Goal: Transaction & Acquisition: Purchase product/service

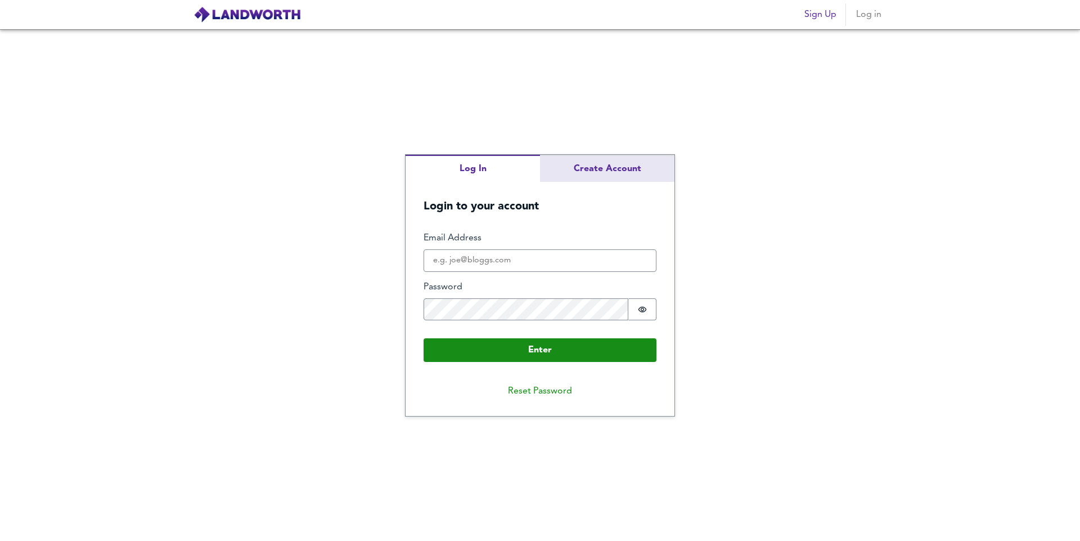
click at [624, 163] on div "Log In Create Account Login to your account Enter Email Address Password Passwo…" at bounding box center [540, 286] width 269 height 262
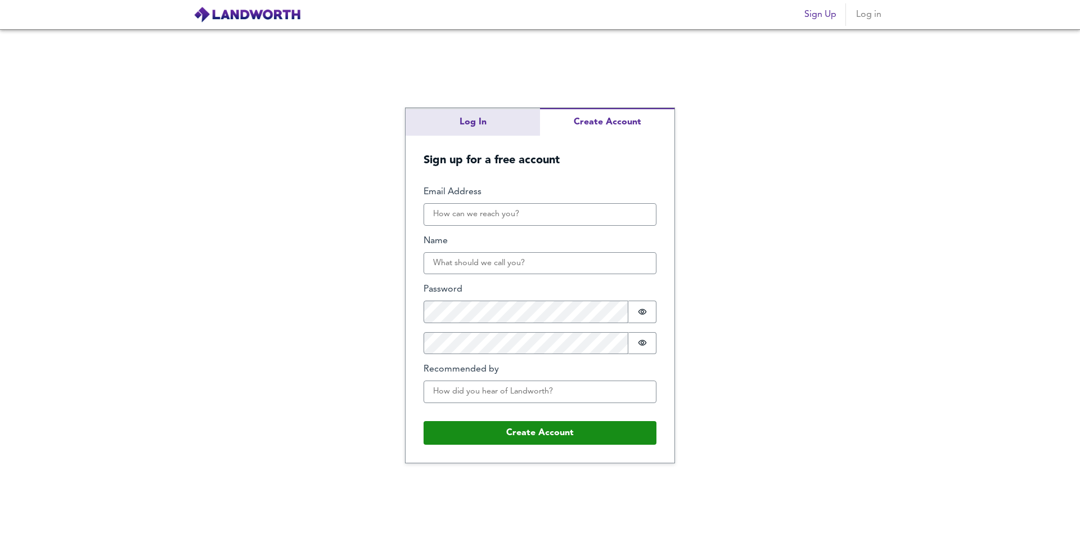
click at [480, 120] on div "Log In Create Account Sign up for a free account Email Address Name Password Pa…" at bounding box center [540, 284] width 1080 height 511
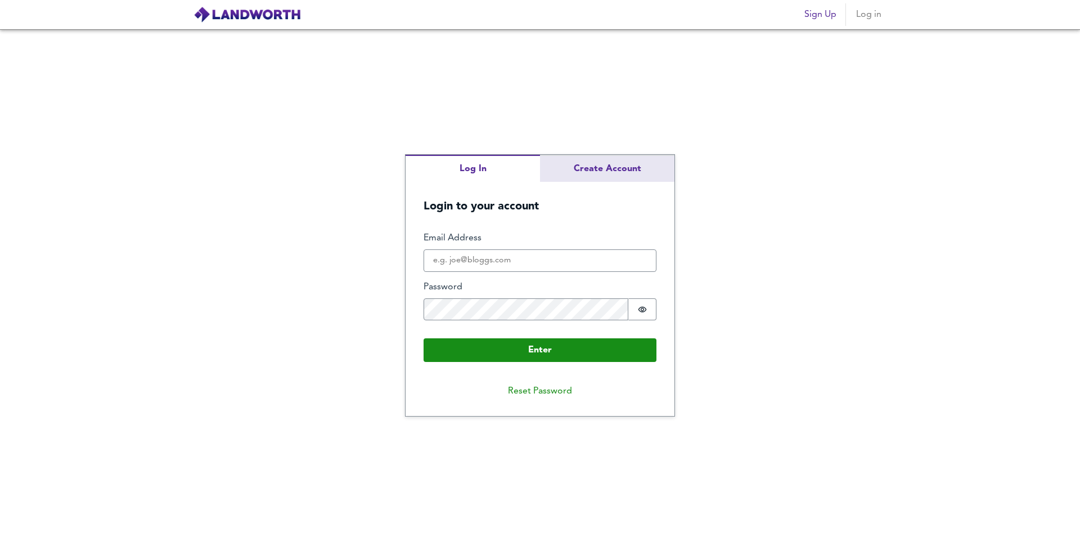
click at [609, 170] on div "Log In Create Account Login to your account Enter Email Address Password Passwo…" at bounding box center [540, 286] width 269 height 262
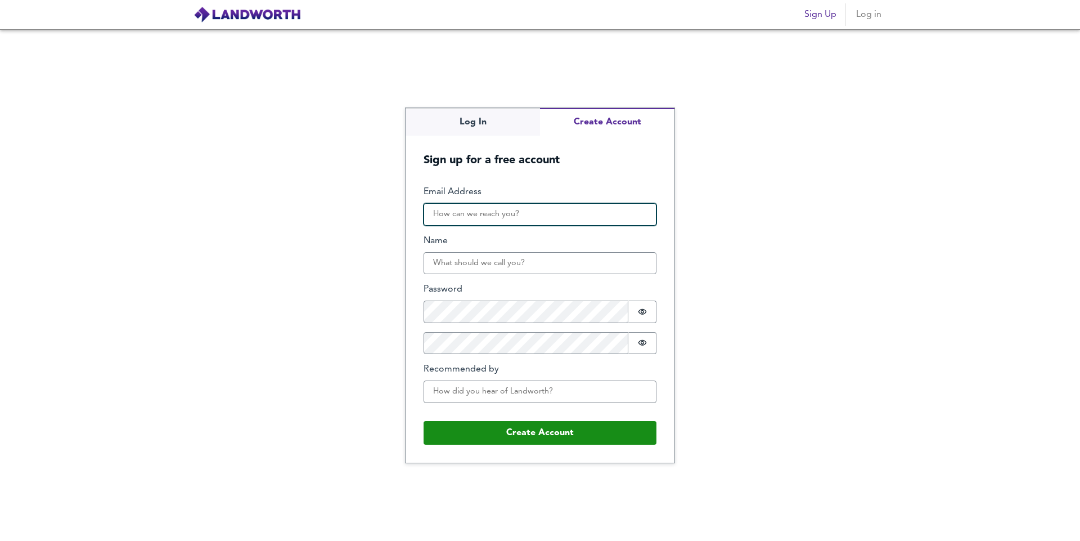
click at [535, 215] on input "Email Address" at bounding box center [540, 214] width 233 height 22
type input "[EMAIL_ADDRESS][DOMAIN_NAME]"
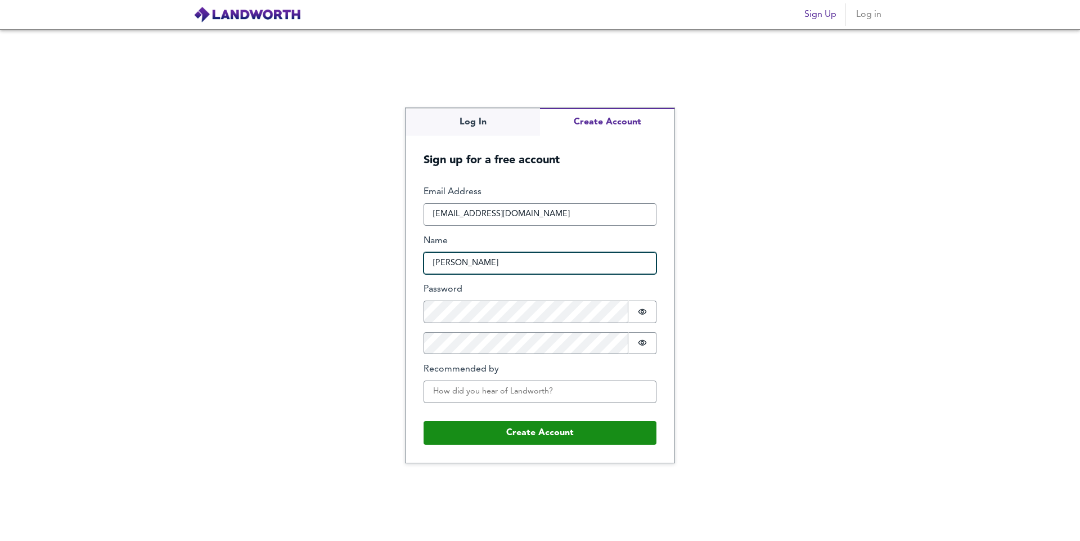
type input "[PERSON_NAME]"
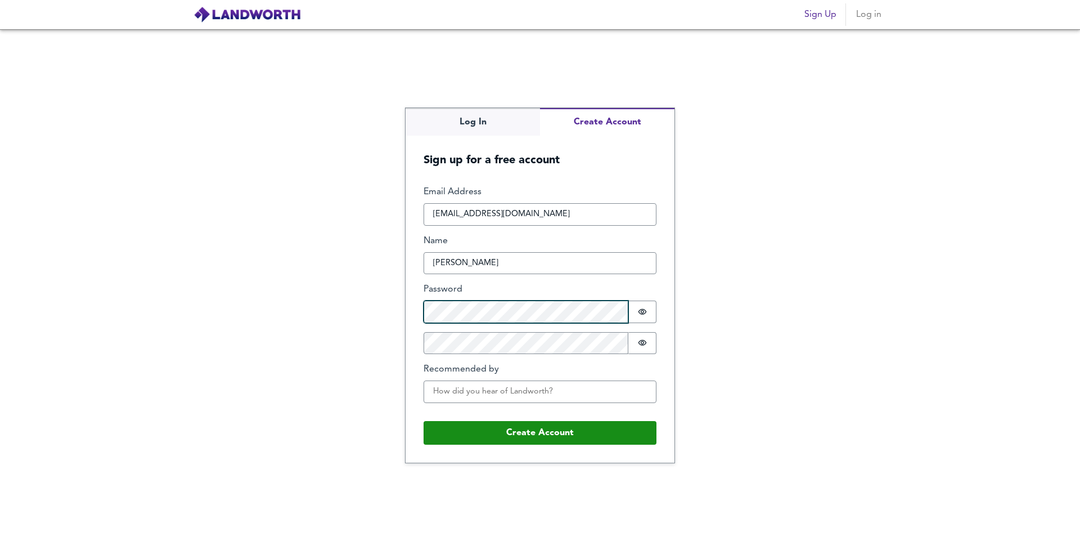
click at [345, 313] on div "Log In Create Account Sign up for a free account Email Address [EMAIL_ADDRESS][…" at bounding box center [540, 284] width 1080 height 511
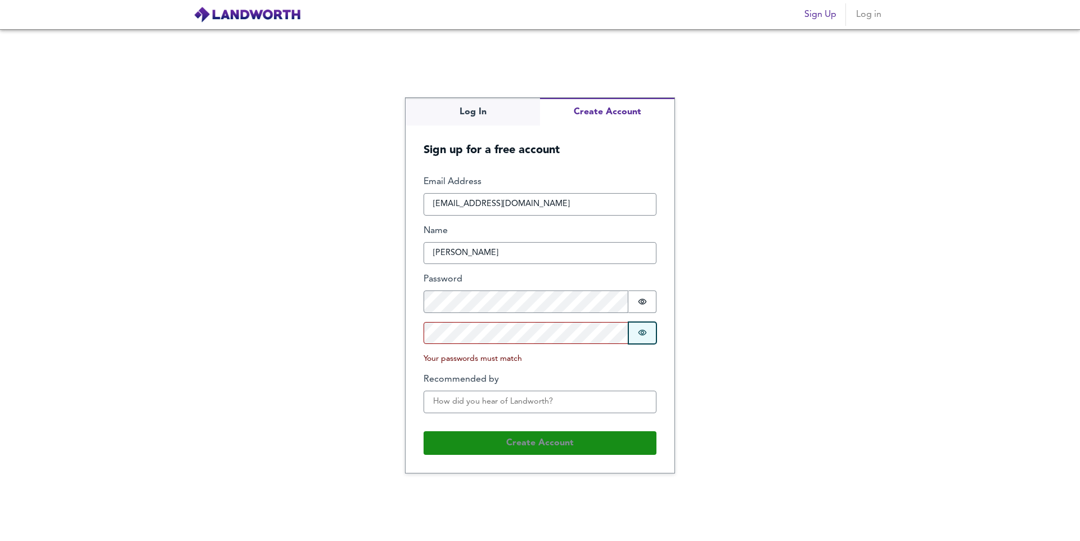
click at [646, 331] on icon "Show password" at bounding box center [642, 333] width 8 height 6
click at [646, 295] on button "Password is hidden" at bounding box center [642, 301] width 28 height 22
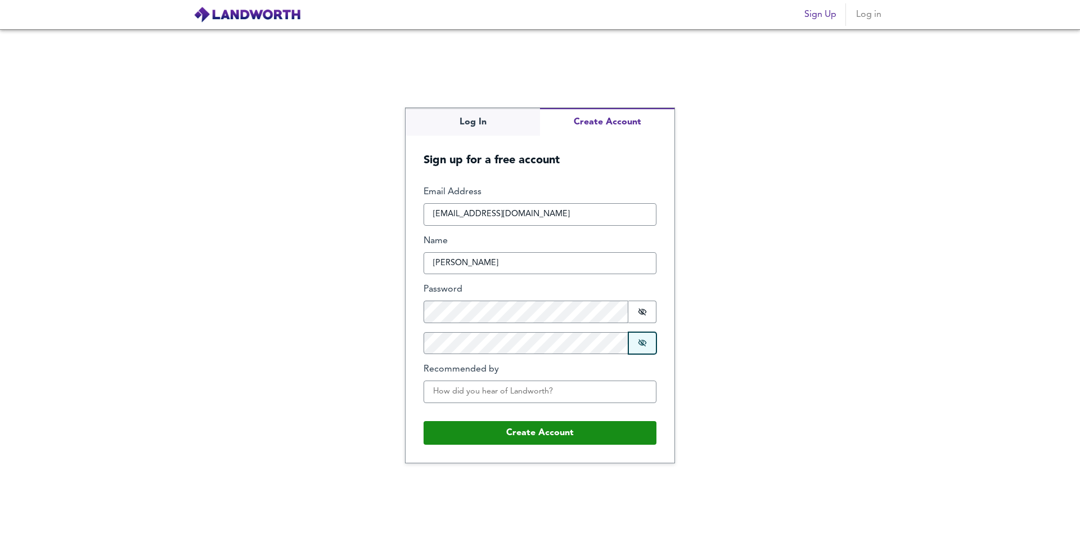
click at [640, 340] on icon "Show password" at bounding box center [642, 342] width 8 height 7
drag, startPoint x: 645, startPoint y: 303, endPoint x: 631, endPoint y: 314, distance: 17.7
click at [645, 304] on button "Password is shown" at bounding box center [642, 311] width 28 height 22
click at [575, 389] on input "Recommended by" at bounding box center [540, 391] width 233 height 22
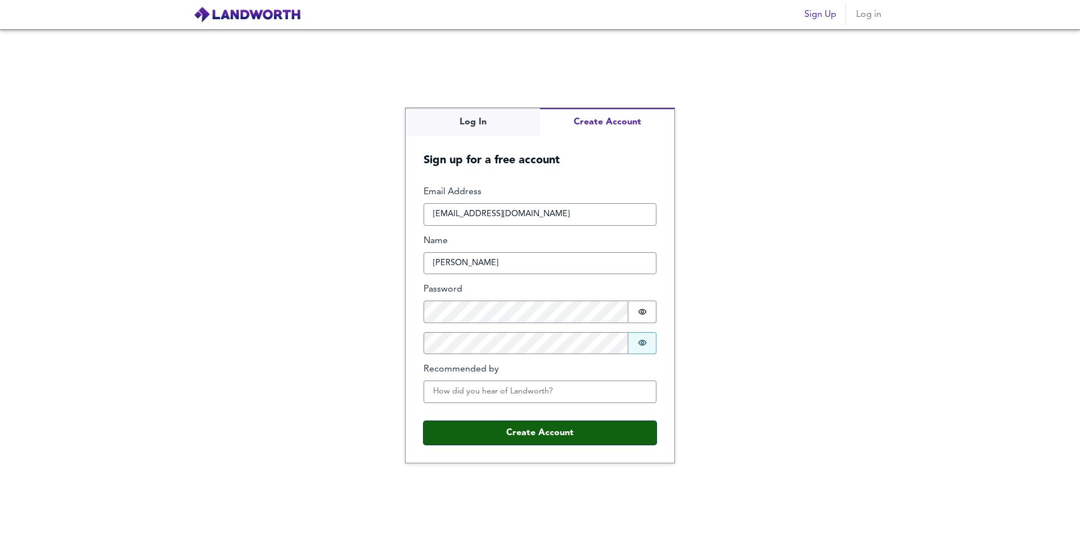
click at [535, 434] on button "Create Account" at bounding box center [540, 433] width 233 height 24
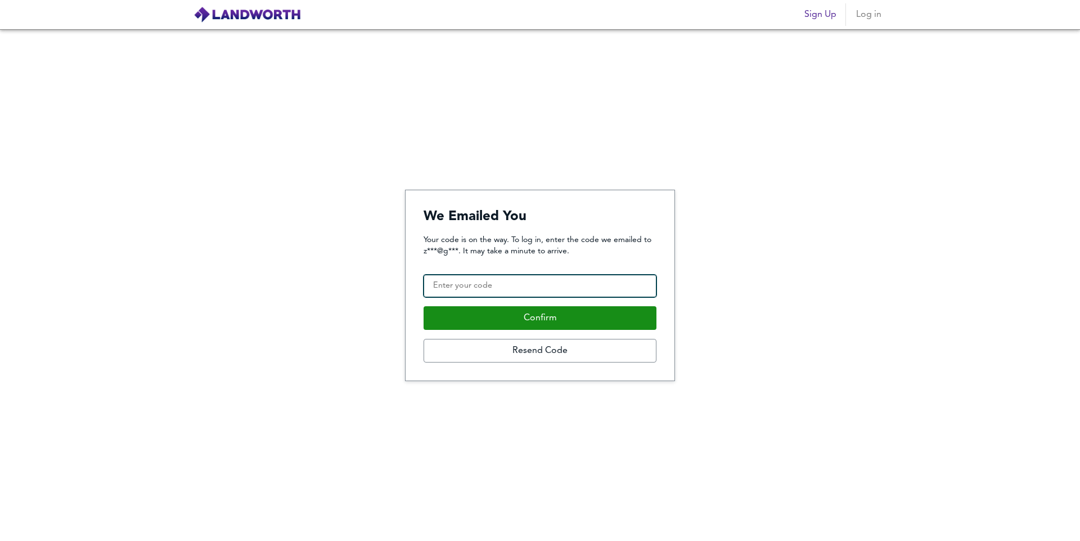
click at [560, 286] on input "Confirmation Code" at bounding box center [540, 285] width 233 height 22
drag, startPoint x: 539, startPoint y: 289, endPoint x: 533, endPoint y: 281, distance: 9.2
click at [539, 287] on input "Confirmation Code" at bounding box center [540, 285] width 233 height 22
type input "409056"
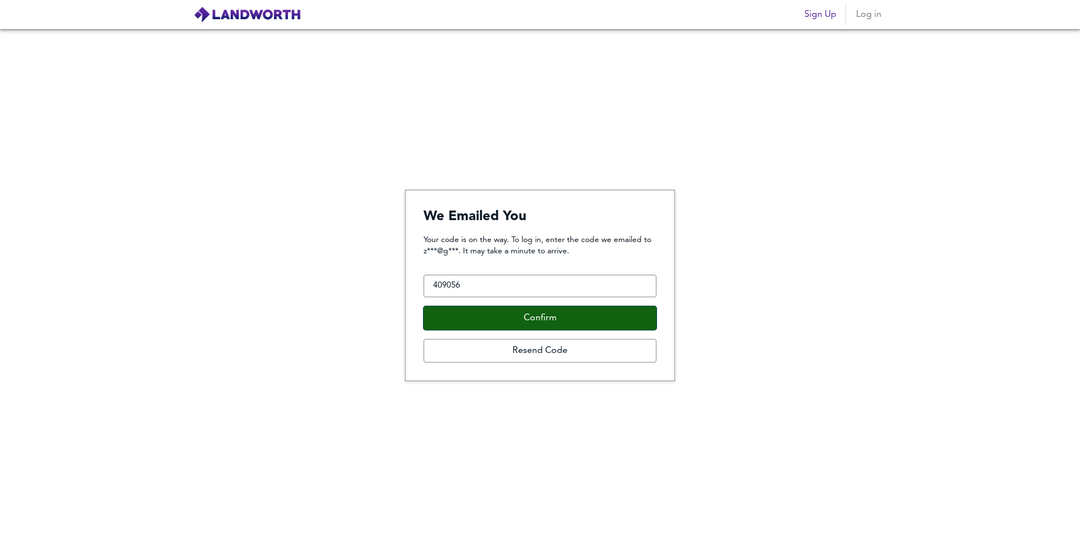
click at [552, 317] on button "Confirm" at bounding box center [540, 318] width 233 height 24
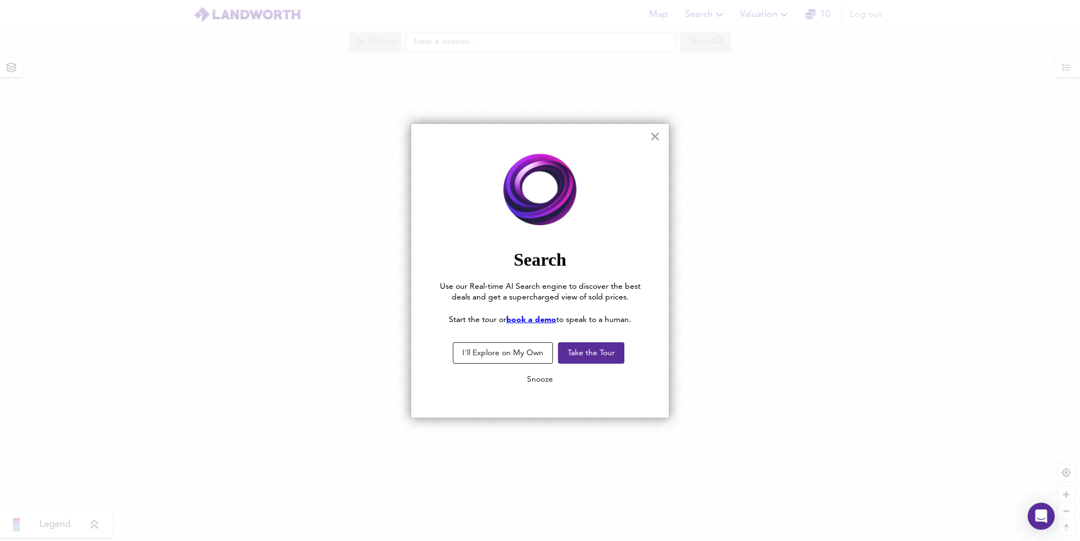
click at [544, 377] on button "Snooze" at bounding box center [540, 379] width 44 height 20
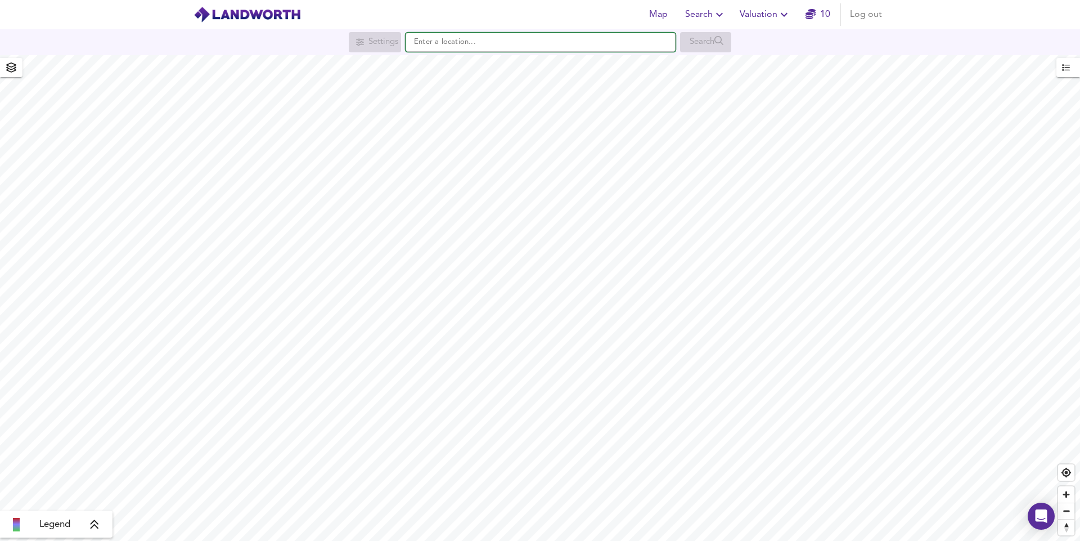
click at [520, 42] on input "text" at bounding box center [541, 42] width 270 height 19
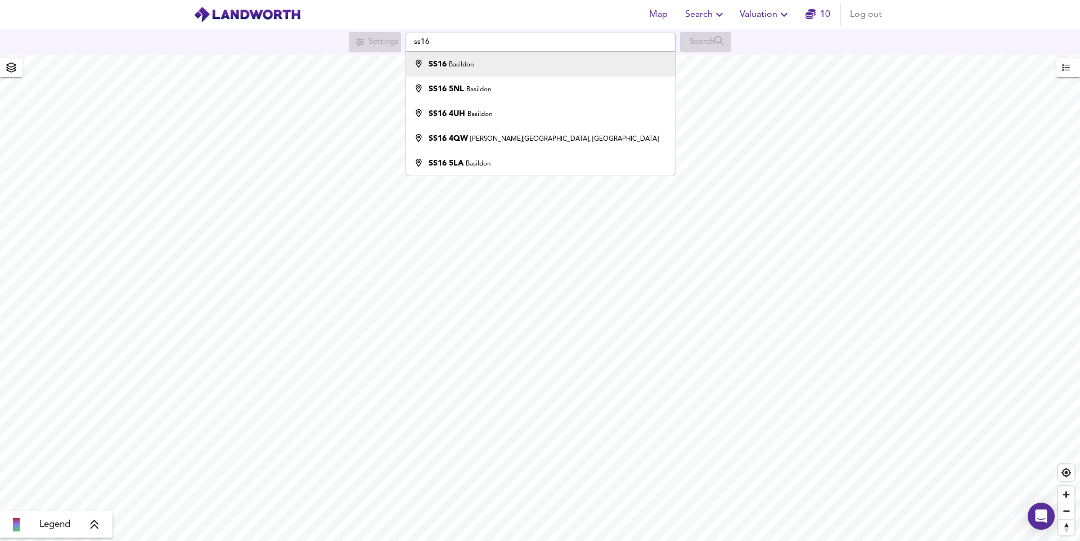
click at [477, 61] on div "SS16 Basildon" at bounding box center [538, 63] width 258 height 11
type input "Basildon SS16"
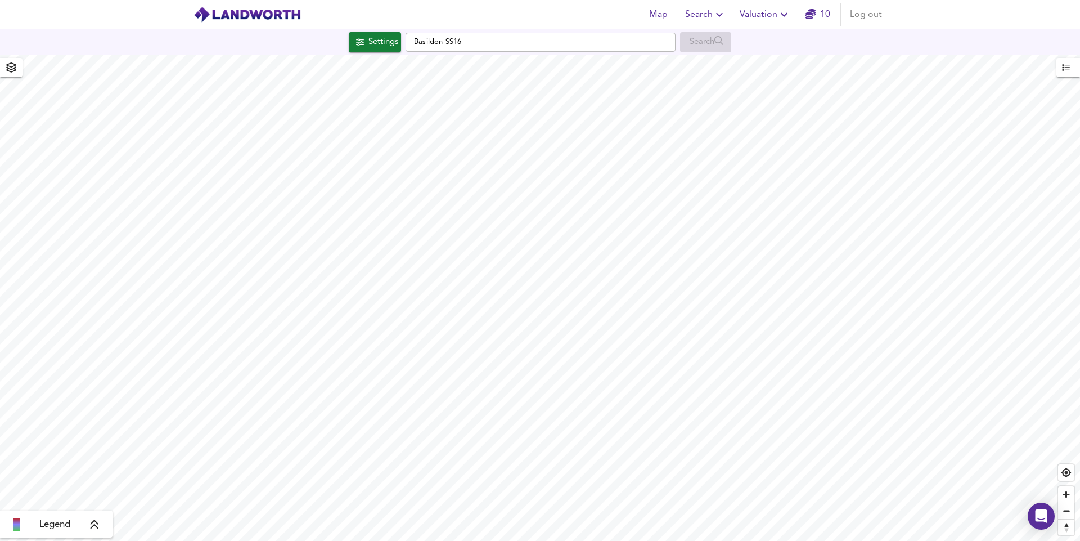
checkbox input "false"
checkbox input "true"
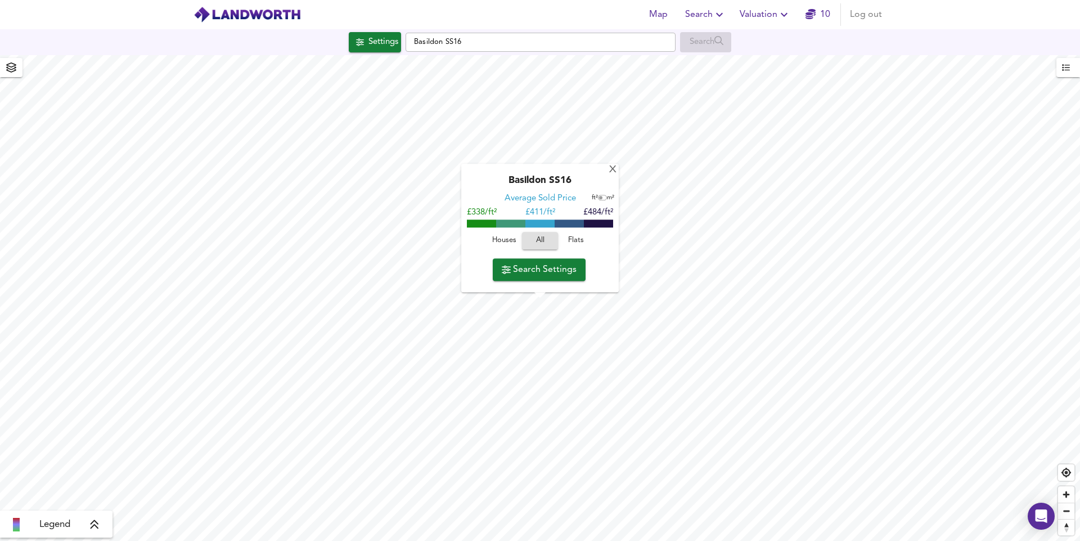
click at [507, 239] on span "Houses" at bounding box center [504, 241] width 30 height 13
click at [561, 271] on span "Search Settings" at bounding box center [539, 270] width 75 height 16
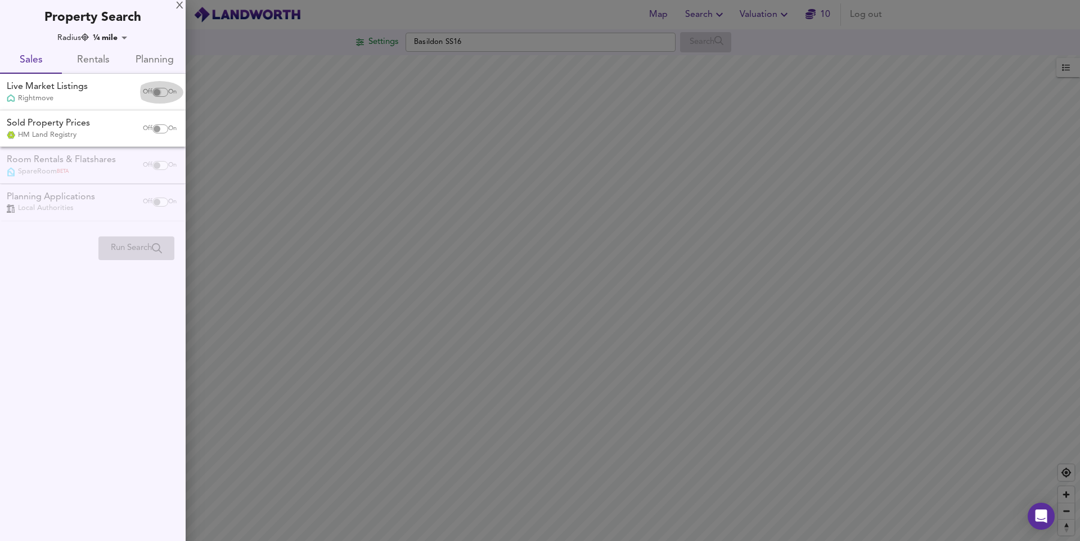
click at [155, 92] on input "checkbox" at bounding box center [156, 92] width 27 height 9
checkbox input "true"
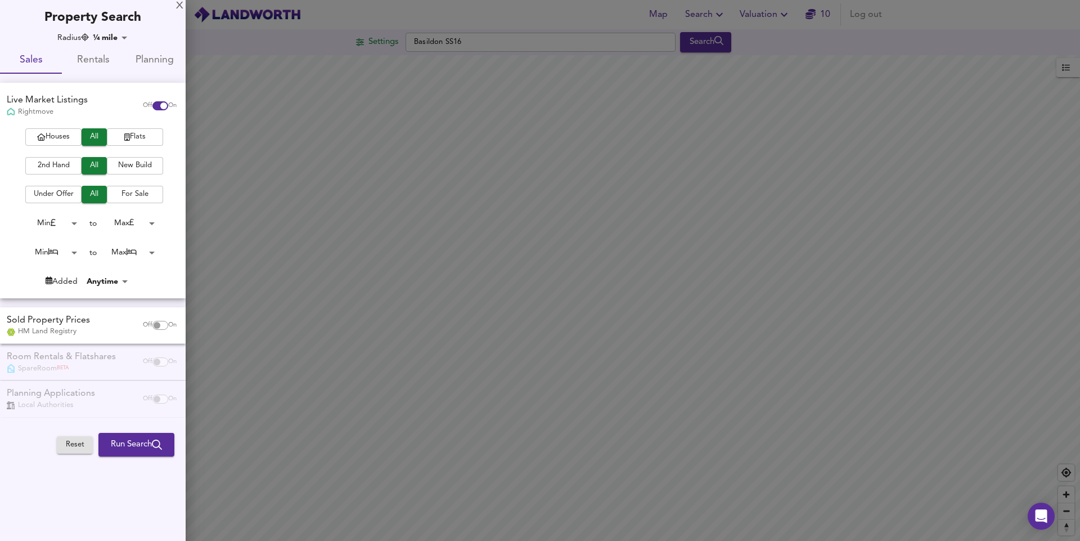
click at [61, 137] on span "Houses" at bounding box center [53, 136] width 45 height 13
click at [150, 223] on body "Map Search Valuation 10 Log out Settings Basildon SS16 Search Legend UK Average…" at bounding box center [540, 270] width 1080 height 541
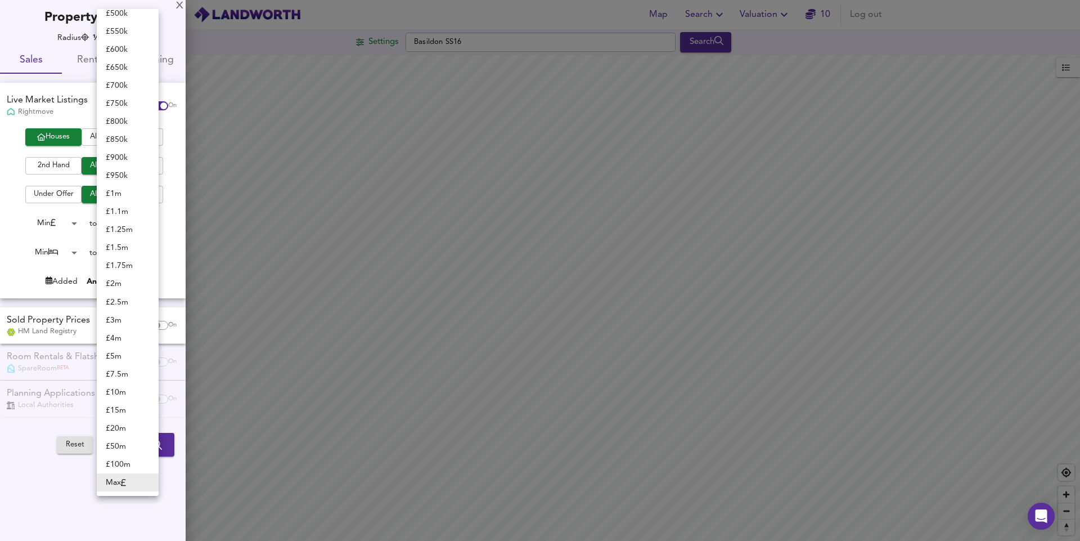
scroll to position [128, 0]
click at [118, 109] on li "£ 300k" at bounding box center [128, 110] width 62 height 18
type input "300000"
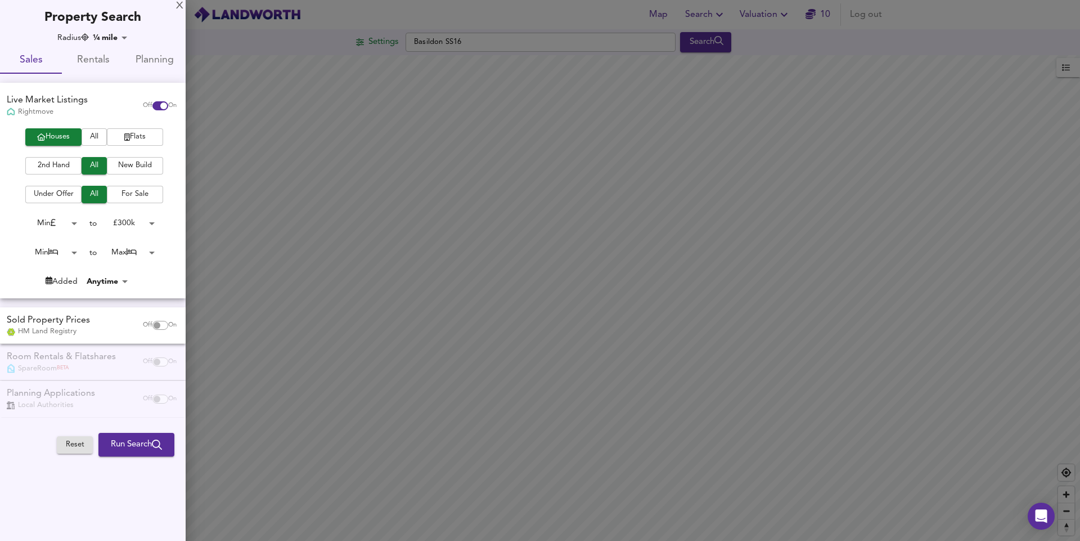
click at [74, 251] on body "Map Search Valuation 10 Log out Settings Basildon SS16 Search Legend UK Average…" at bounding box center [540, 270] width 1080 height 541
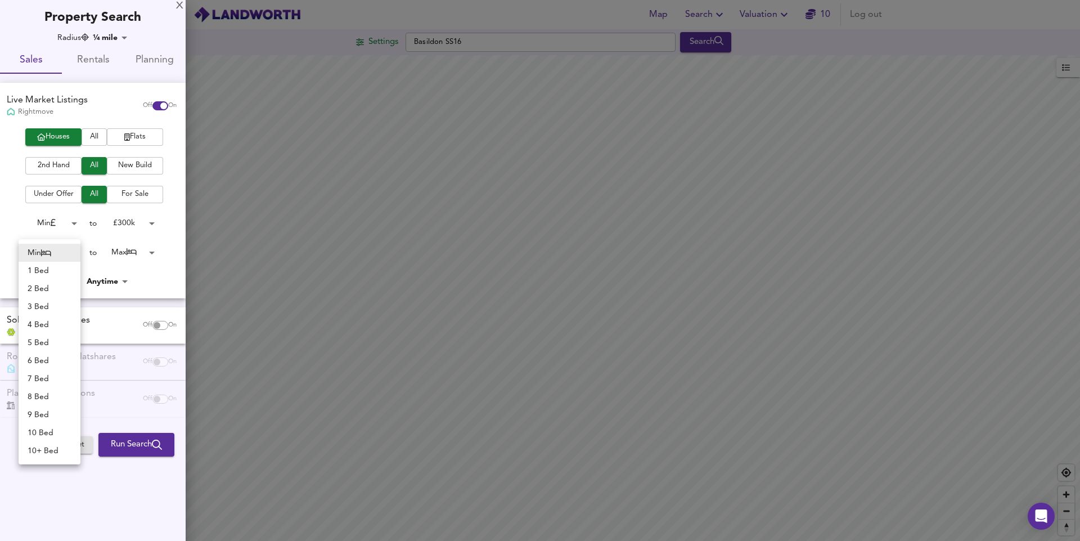
click at [42, 283] on li "2 Bed" at bounding box center [50, 289] width 62 height 18
type input "2"
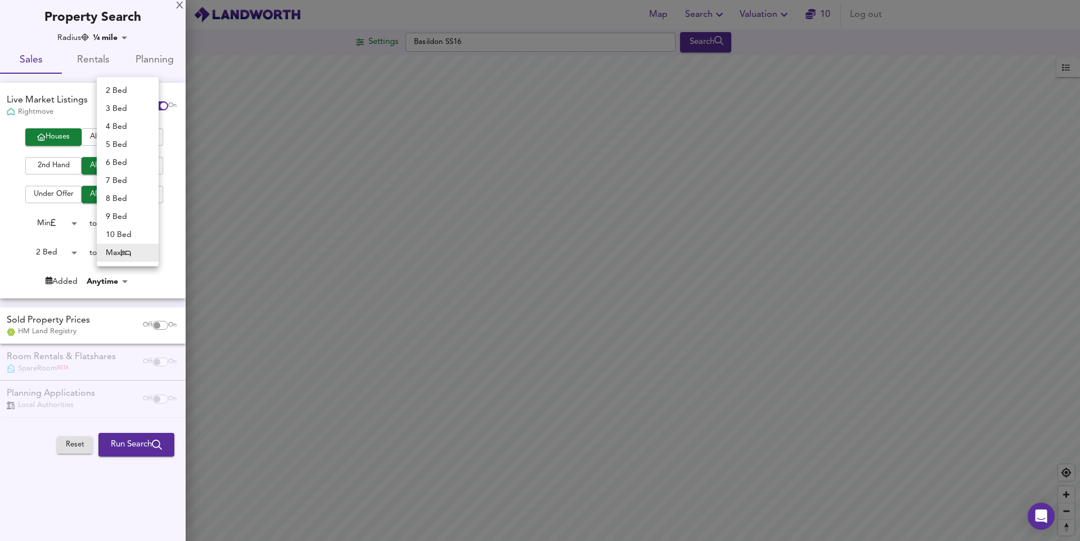
click at [153, 251] on body "Map Search Valuation 10 Log out Settings Basildon SS16 Search Legend UK Average…" at bounding box center [540, 270] width 1080 height 541
click at [123, 92] on li "2 Bed" at bounding box center [128, 91] width 62 height 18
type input "2"
click at [118, 446] on span "Run Search" at bounding box center [136, 444] width 51 height 15
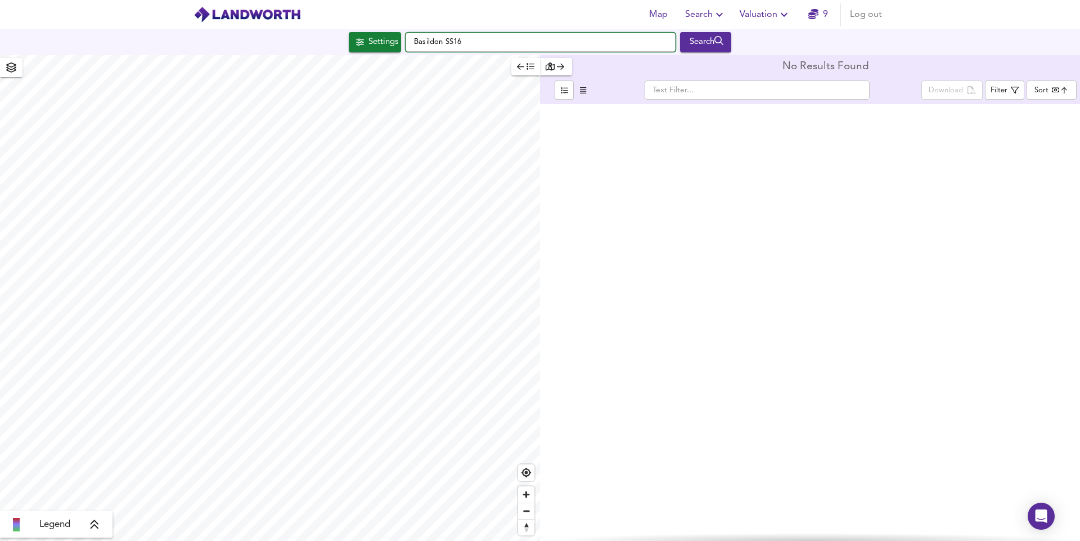
click at [489, 40] on input "Basildon SS16" at bounding box center [541, 42] width 270 height 19
click at [705, 37] on div "Search" at bounding box center [706, 42] width 46 height 15
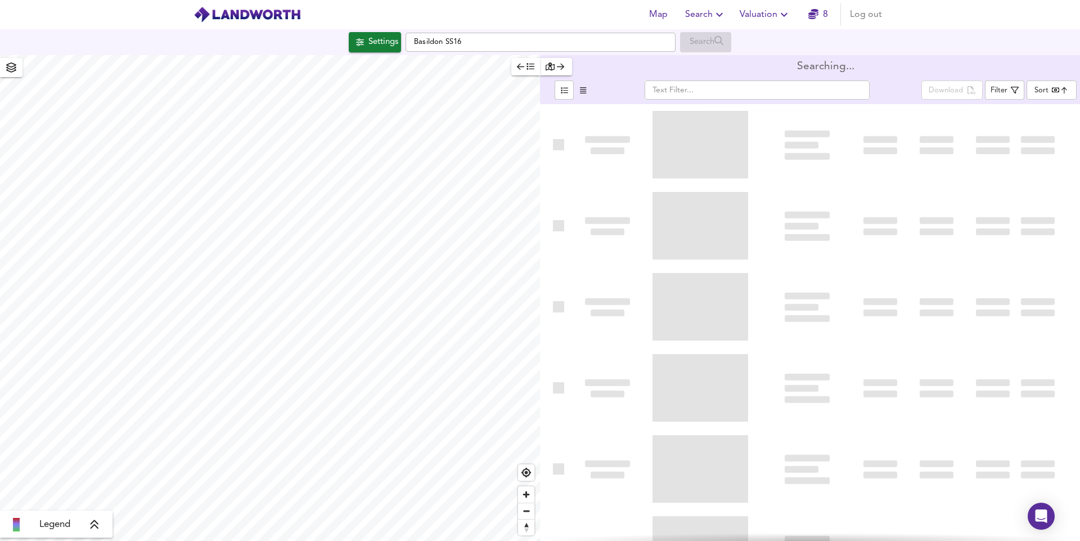
type input "bestdeal"
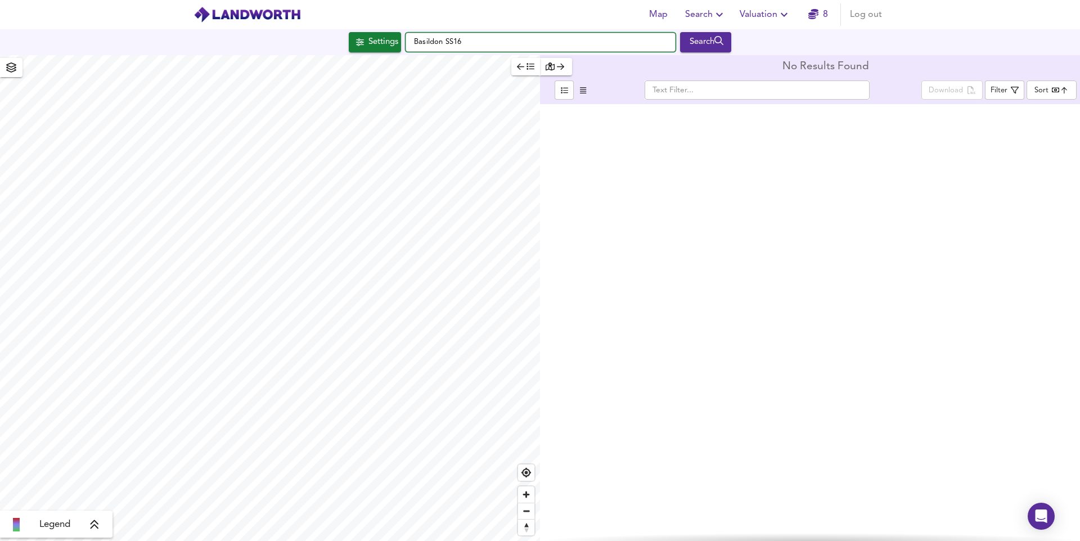
click at [411, 39] on input "Basildon SS16" at bounding box center [541, 42] width 270 height 19
click at [423, 43] on input "Basildon SS16" at bounding box center [541, 42] width 270 height 19
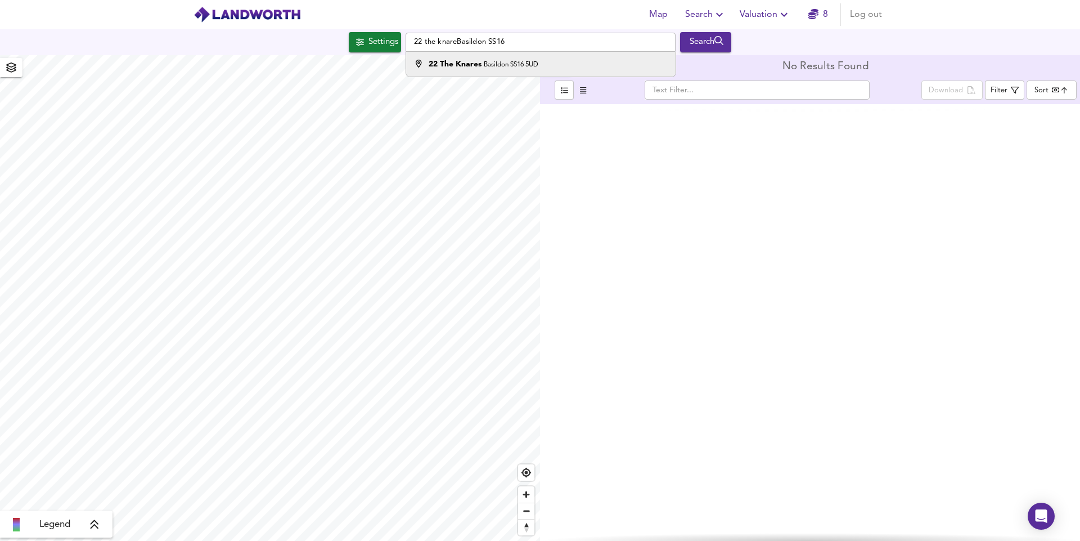
click at [530, 64] on small "Basildon SS16 5UD" at bounding box center [511, 64] width 55 height 7
type input "[STREET_ADDRESS]"
click at [714, 38] on div "Search" at bounding box center [706, 42] width 46 height 15
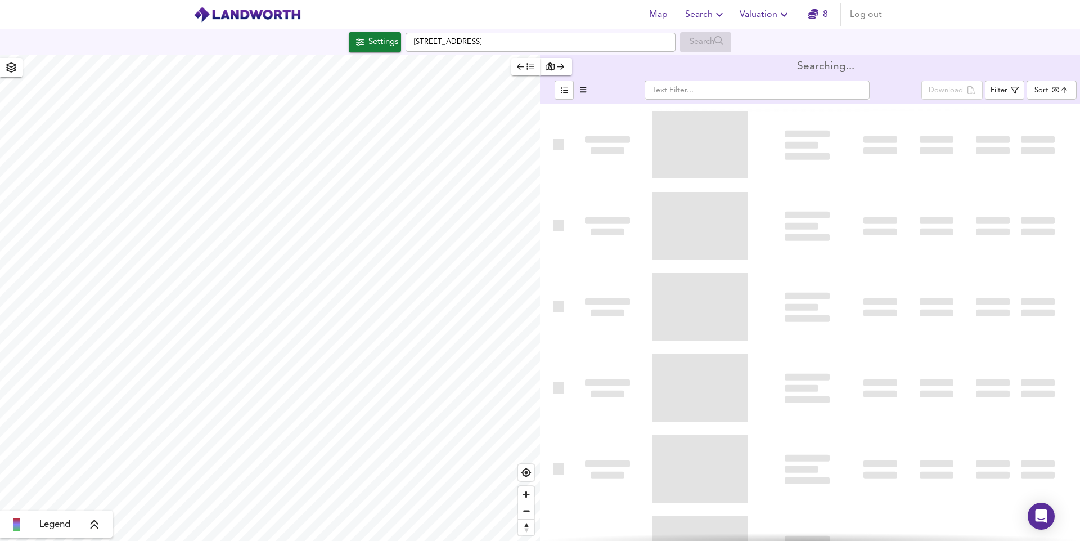
type input "bestdeal"
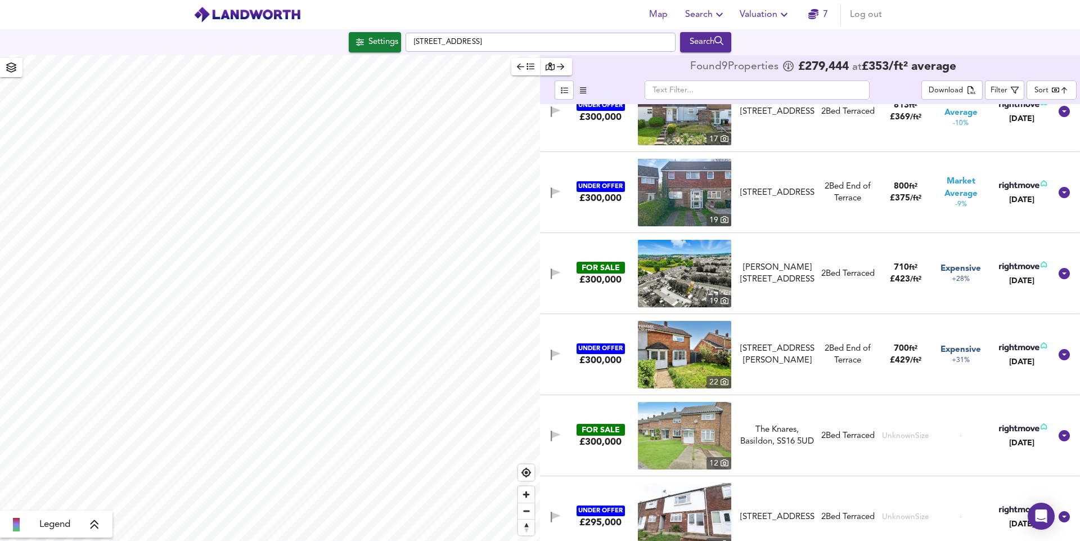
scroll to position [225, 0]
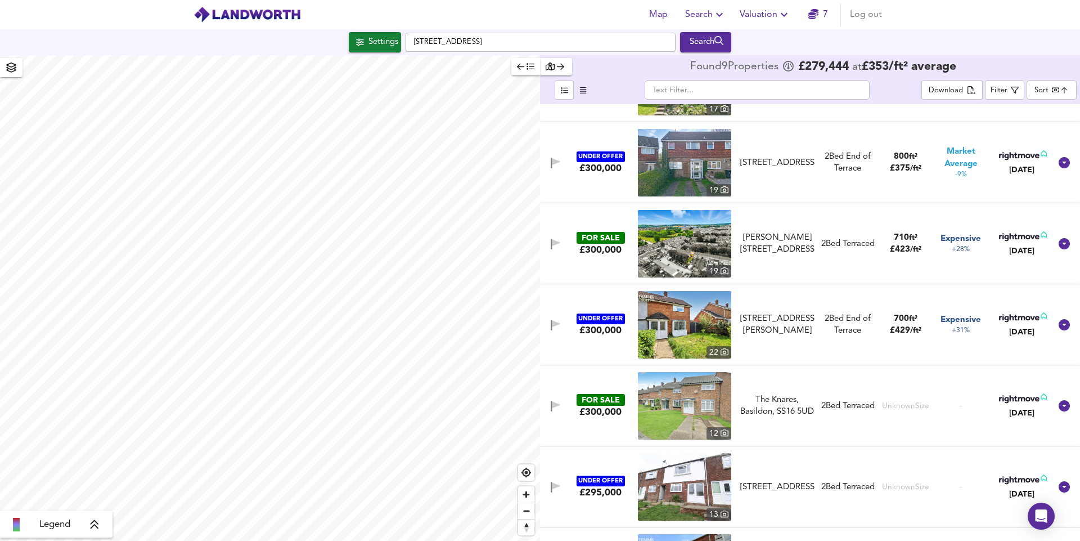
click at [685, 392] on img at bounding box center [684, 405] width 93 height 67
click at [552, 404] on icon "button" at bounding box center [556, 404] width 8 height 7
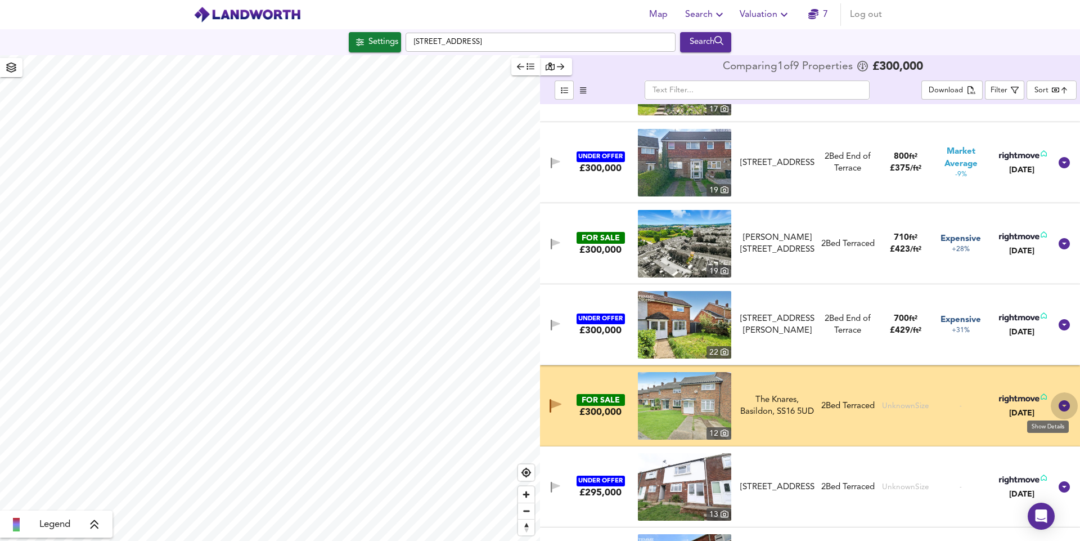
click at [1060, 406] on icon at bounding box center [1064, 405] width 11 height 11
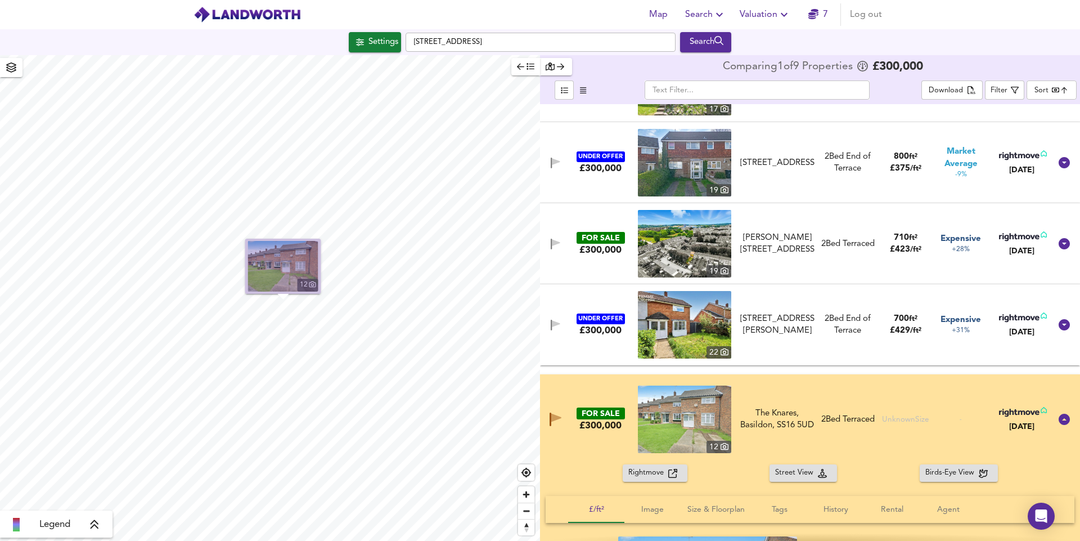
click at [292, 271] on img "button" at bounding box center [283, 266] width 70 height 51
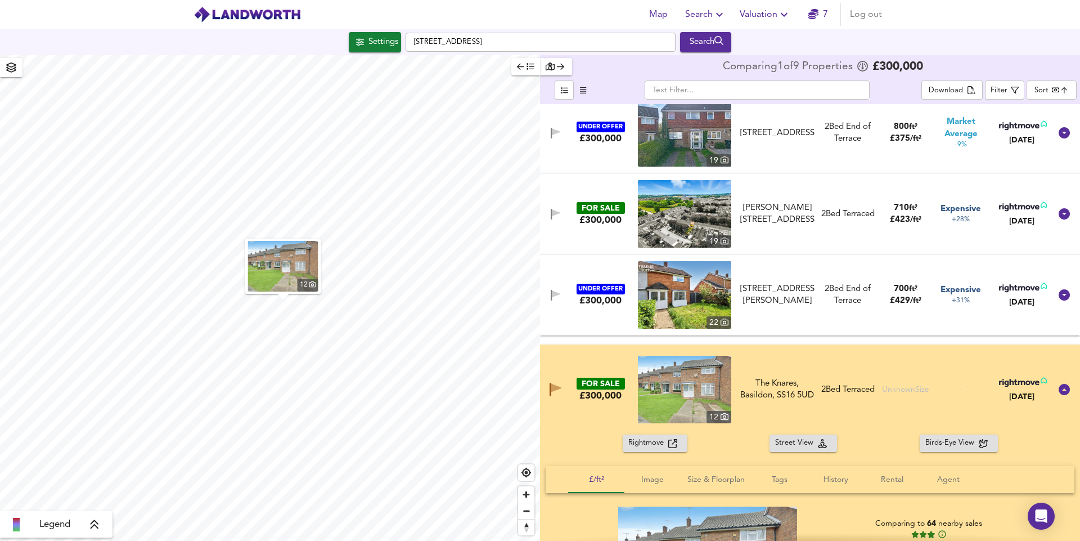
scroll to position [281, 0]
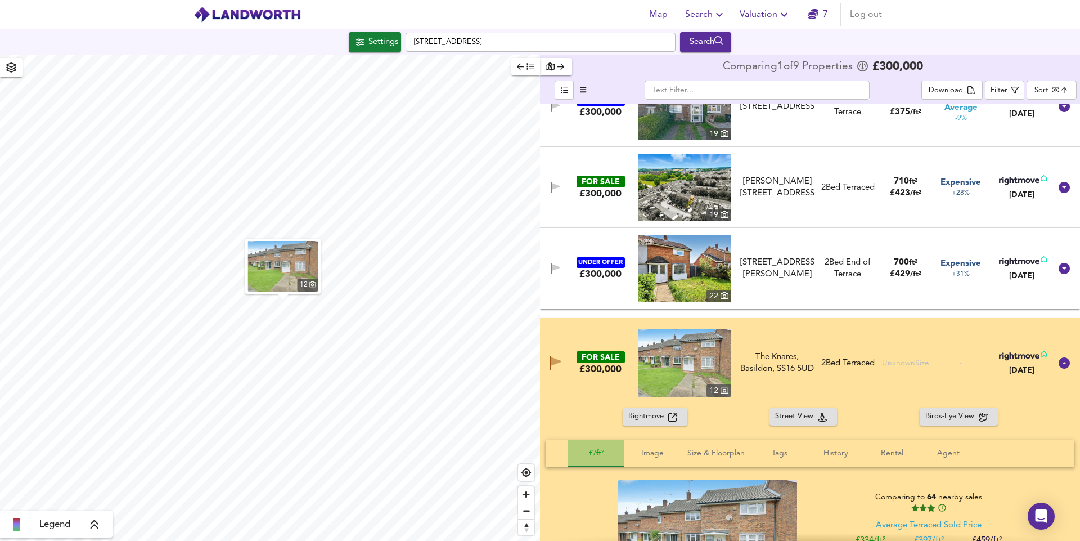
click at [589, 454] on span "£/ft²" at bounding box center [596, 453] width 43 height 14
click at [598, 452] on span "£/ft²" at bounding box center [596, 453] width 43 height 14
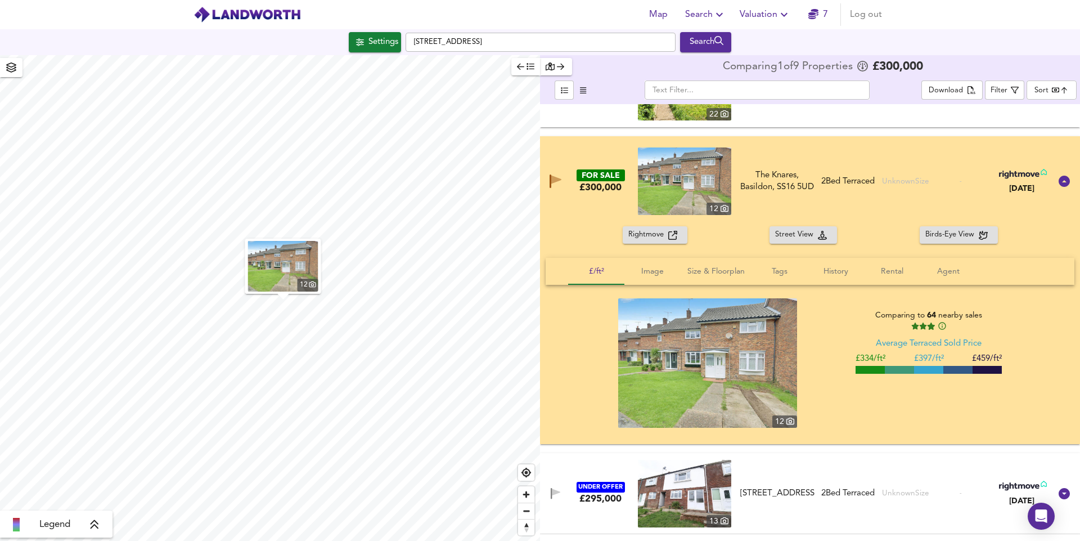
scroll to position [506, 0]
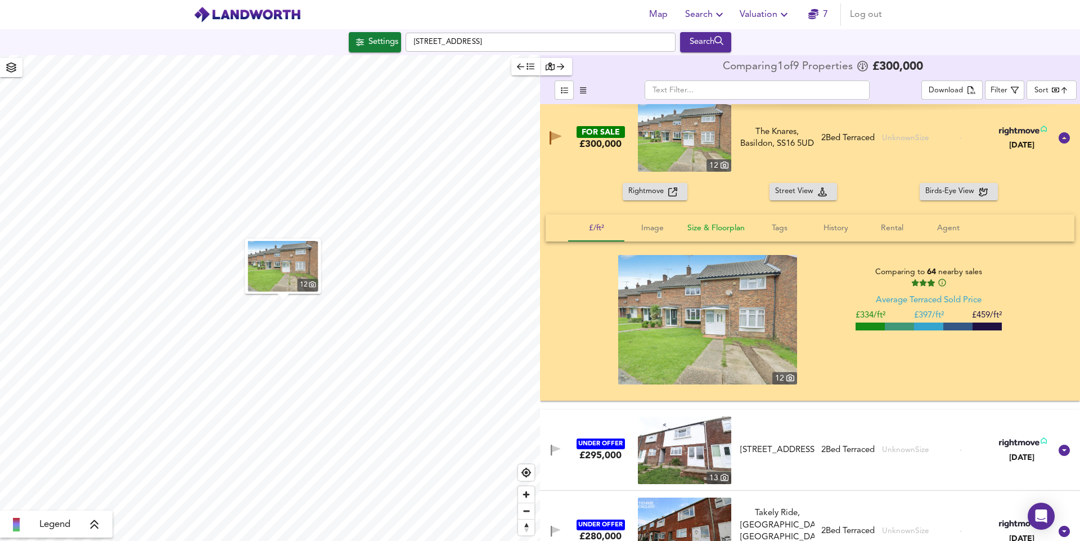
click at [734, 231] on span "Size & Floorplan" at bounding box center [715, 228] width 57 height 14
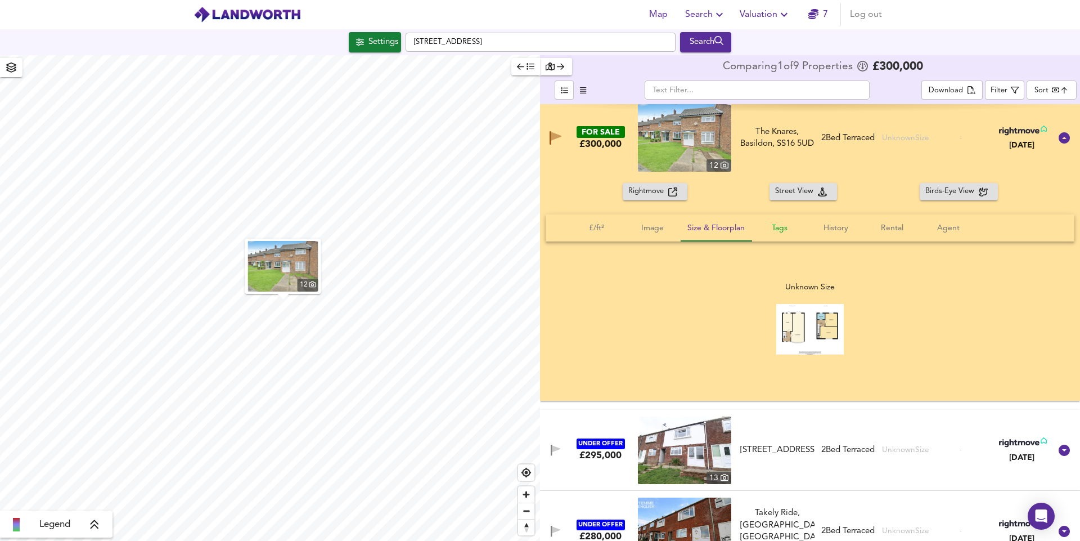
click at [791, 226] on span "Tags" at bounding box center [779, 228] width 43 height 14
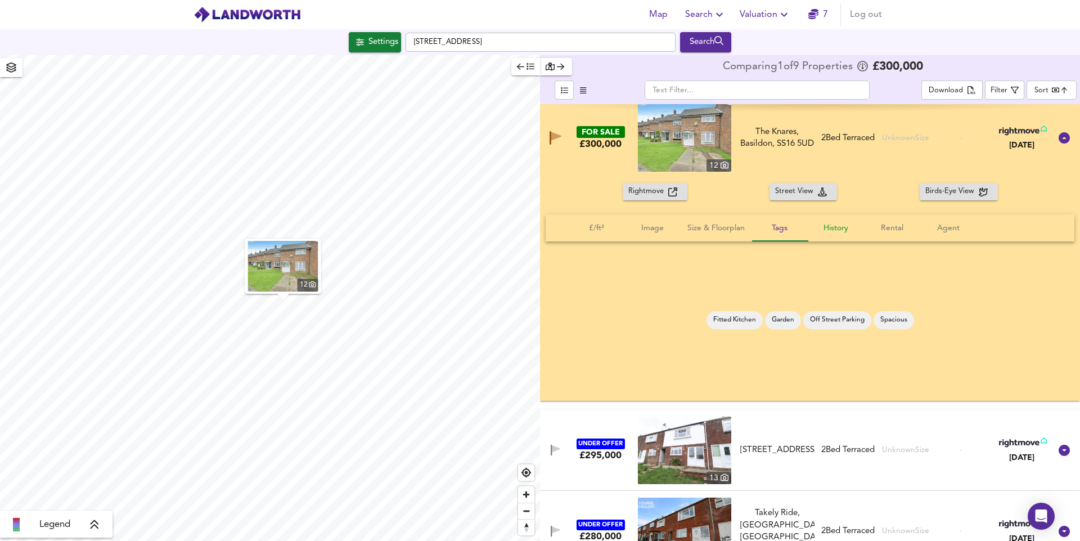
click at [840, 226] on span "History" at bounding box center [835, 228] width 43 height 14
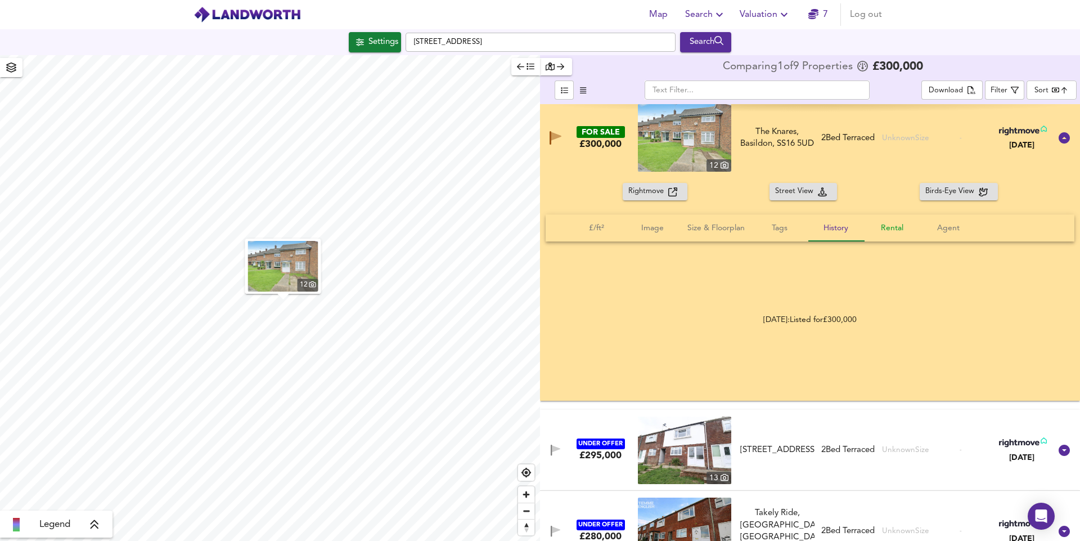
click at [890, 227] on span "Rental" at bounding box center [892, 228] width 43 height 14
click at [962, 230] on span "Agent" at bounding box center [948, 228] width 43 height 14
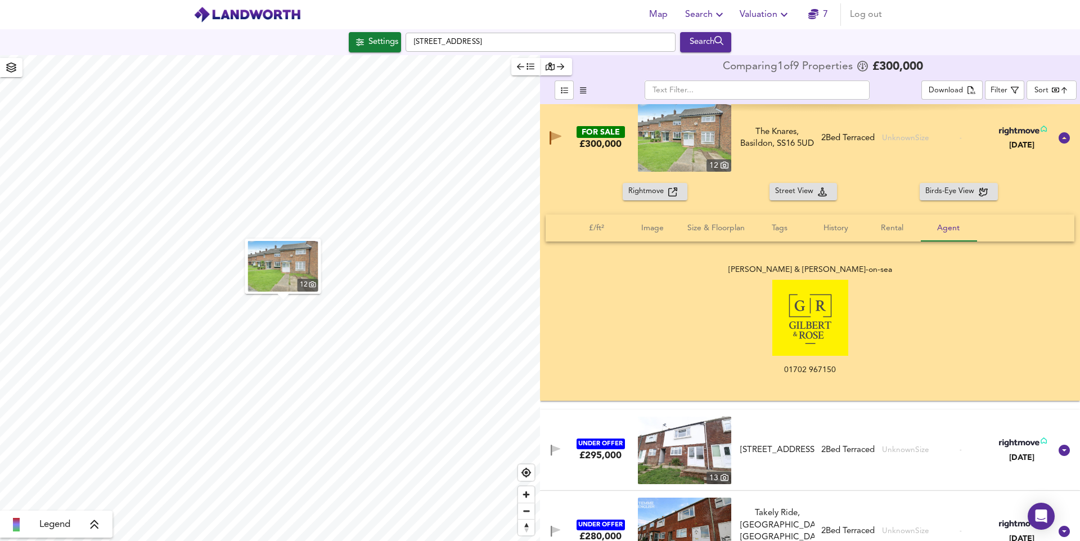
click at [956, 193] on span "Birds-Eye View" at bounding box center [951, 191] width 53 height 13
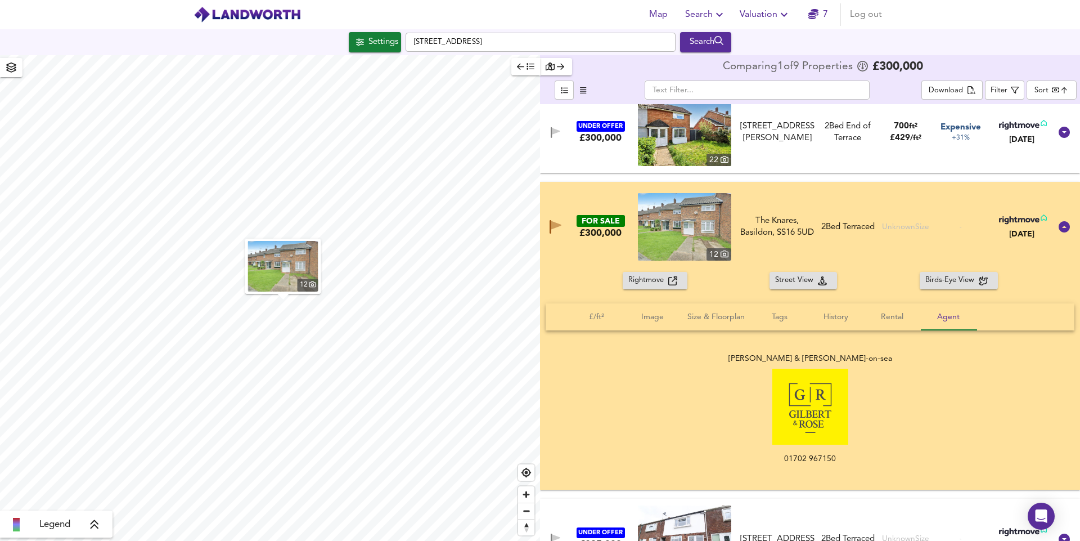
scroll to position [312, 0]
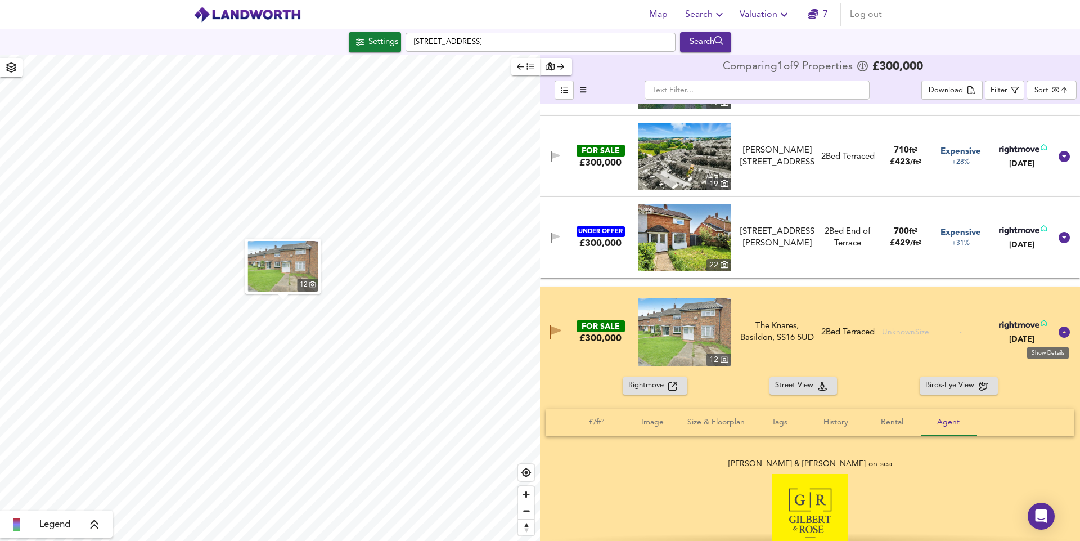
click at [1064, 332] on icon at bounding box center [1064, 331] width 11 height 11
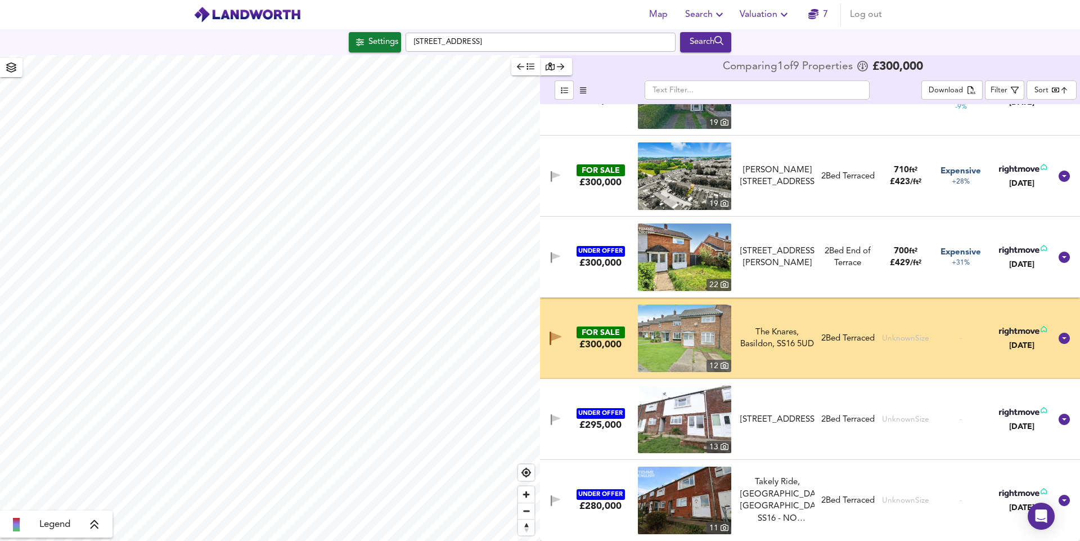
scroll to position [292, 0]
click at [555, 337] on icon "button" at bounding box center [556, 336] width 10 height 8
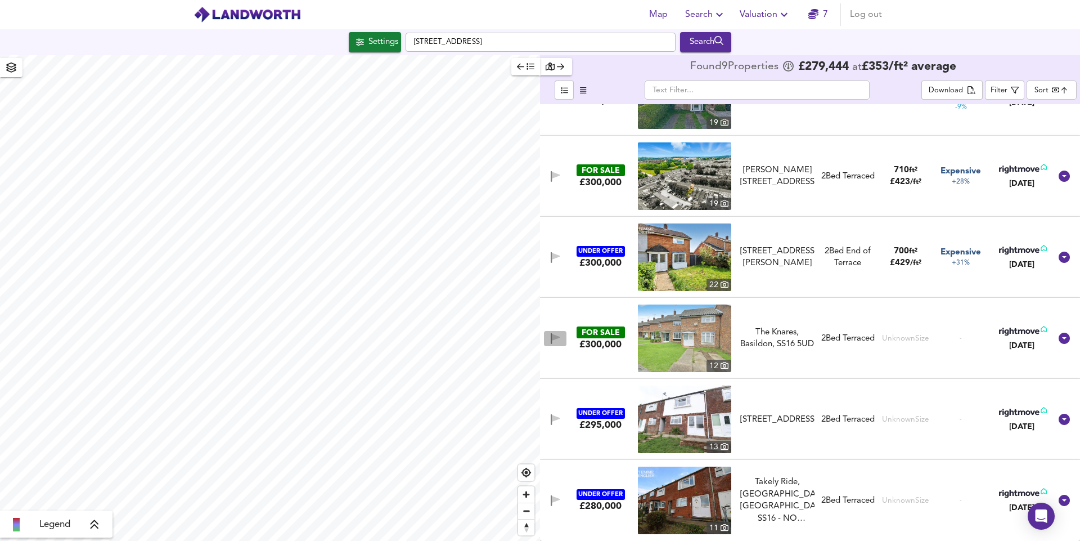
click at [555, 337] on icon "button" at bounding box center [556, 337] width 8 height 7
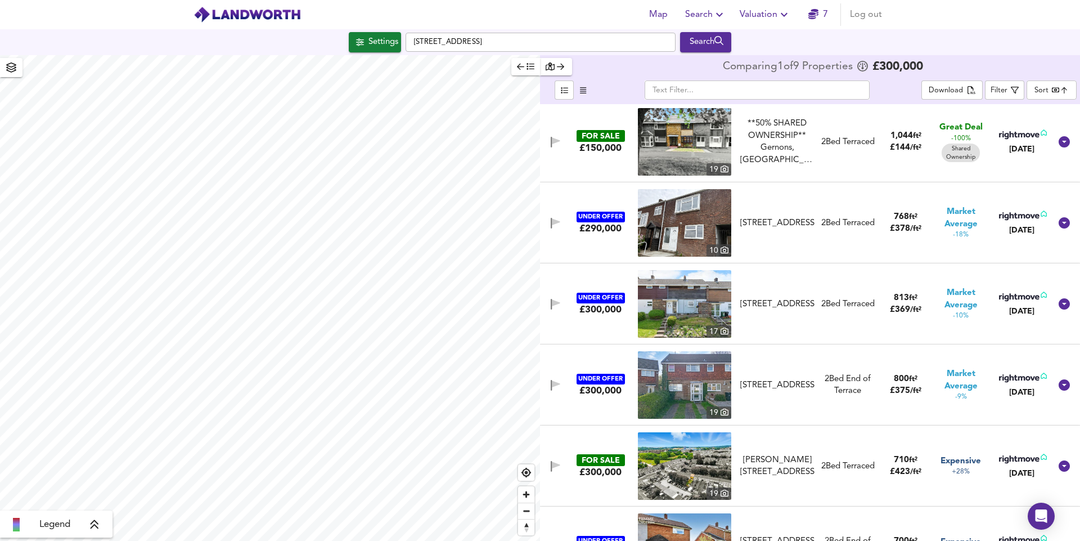
scroll to position [0, 0]
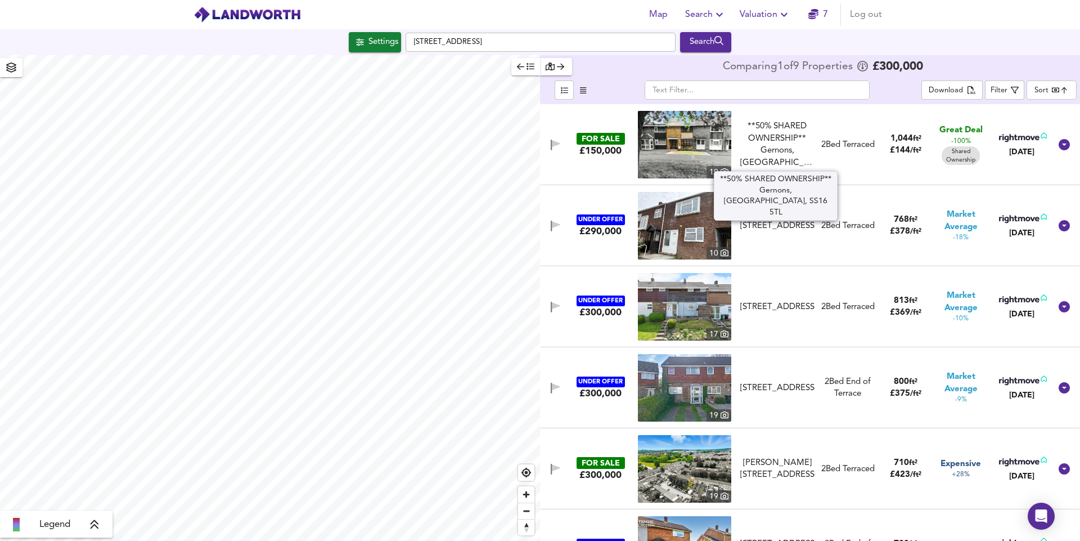
click at [762, 146] on div "**50% SHARED OWNERSHIP** Gernons, [GEOGRAPHIC_DATA], SS16 5TL" at bounding box center [777, 144] width 74 height 48
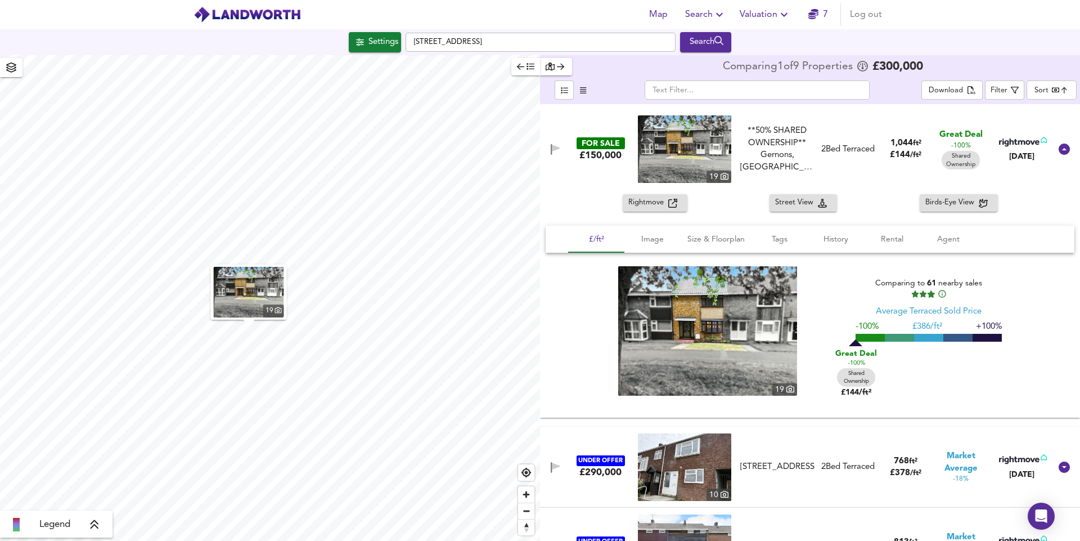
click at [710, 147] on img at bounding box center [684, 148] width 93 height 67
click at [583, 88] on icon "button" at bounding box center [583, 90] width 6 height 7
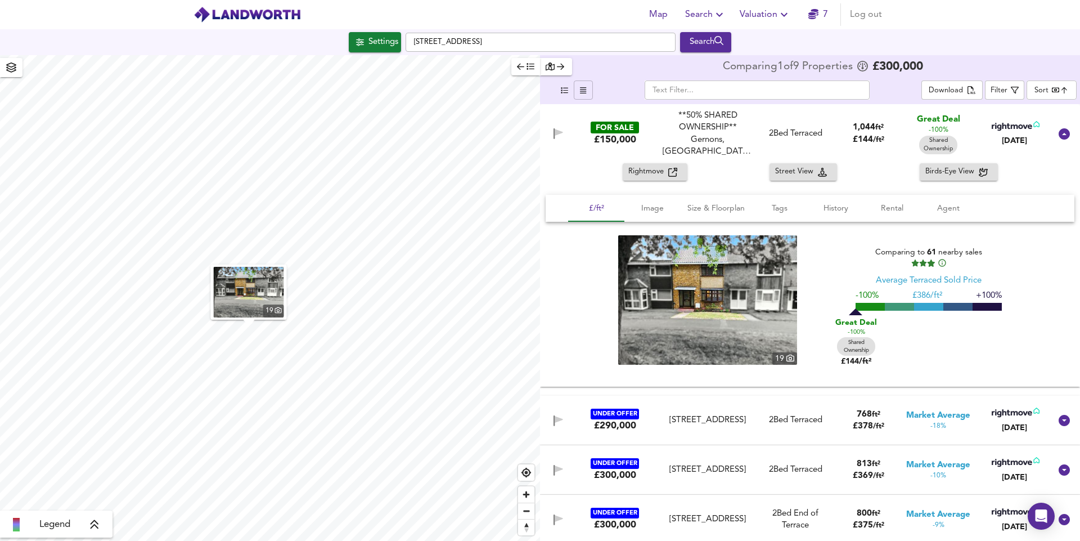
click at [583, 87] on icon "button" at bounding box center [583, 90] width 6 height 6
click at [566, 89] on icon "button" at bounding box center [564, 90] width 7 height 7
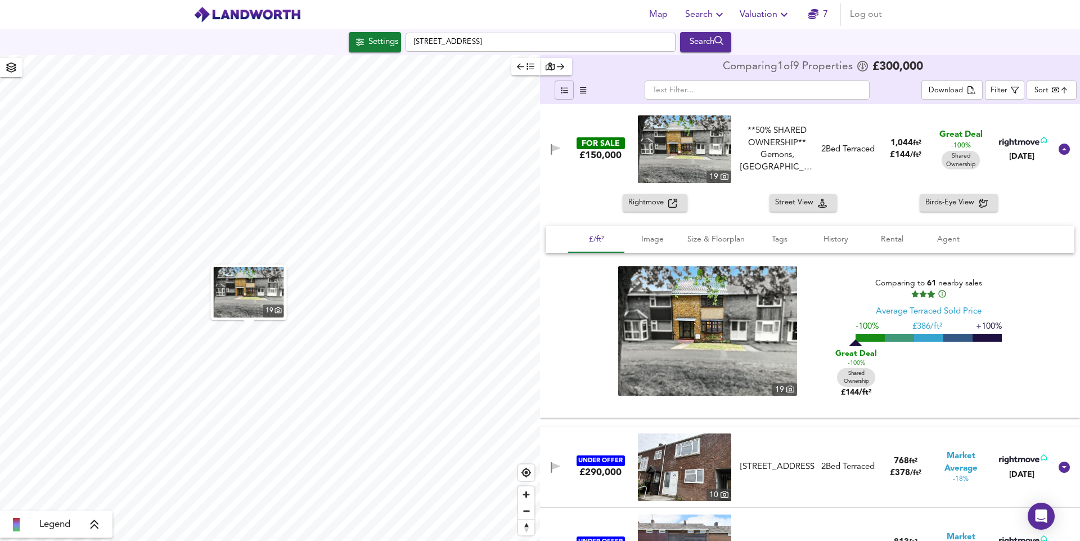
click at [1066, 91] on body "Map Search Valuation 7 Log out Settings 22 The Knares, Basildon SS16 5UD Search…" at bounding box center [540, 270] width 1080 height 541
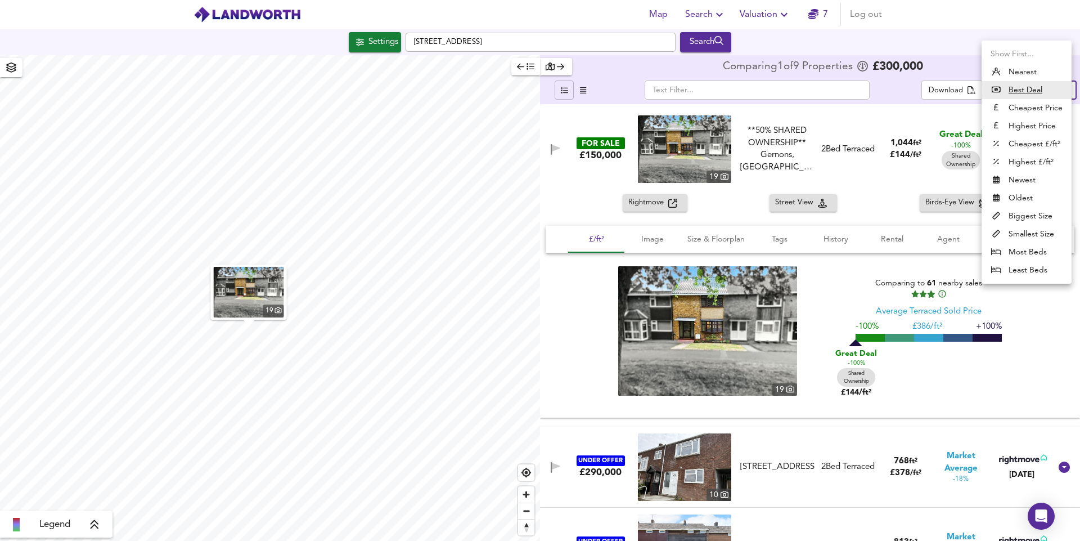
click at [1032, 89] on u "Best Deal" at bounding box center [1026, 89] width 34 height 11
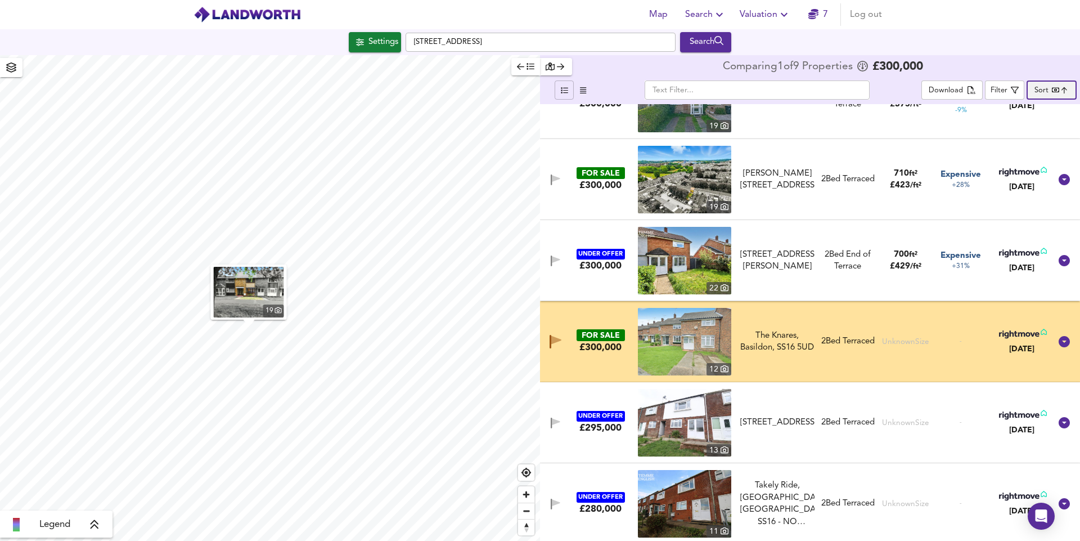
scroll to position [534, 0]
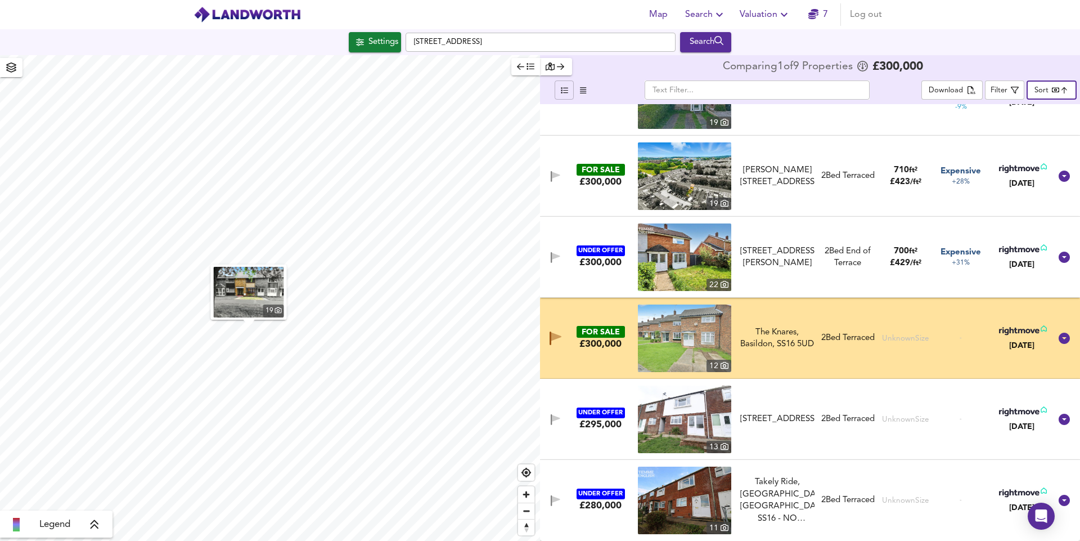
click at [681, 490] on img at bounding box center [684, 499] width 93 height 67
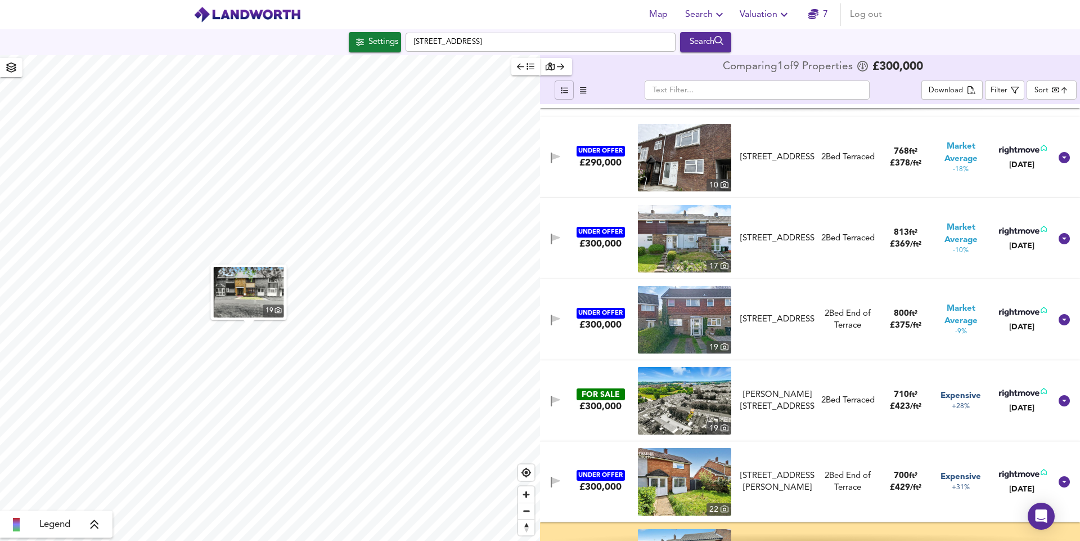
scroll to position [309, 0]
click at [963, 236] on span "Market Average" at bounding box center [961, 234] width 58 height 24
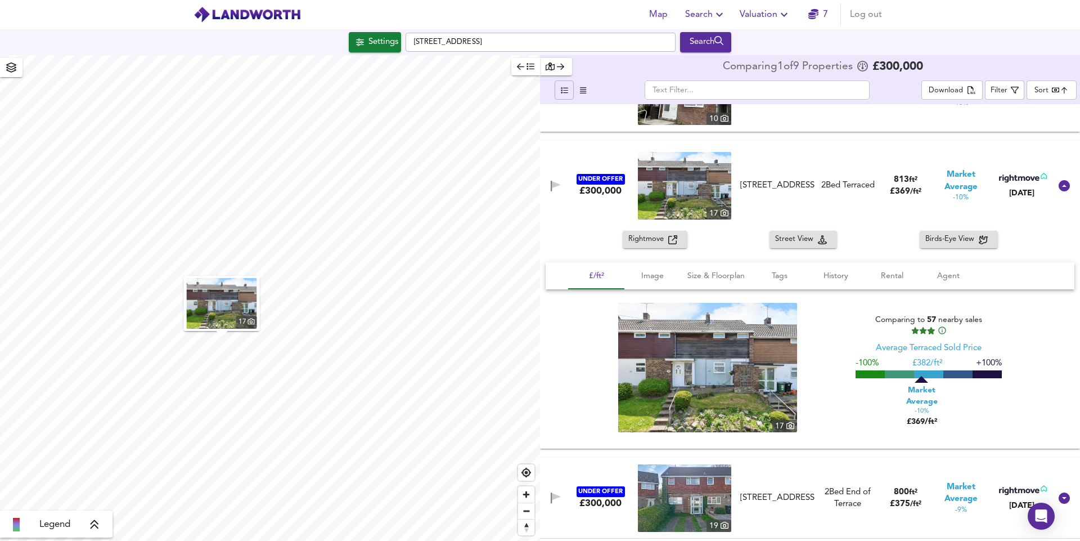
scroll to position [365, 0]
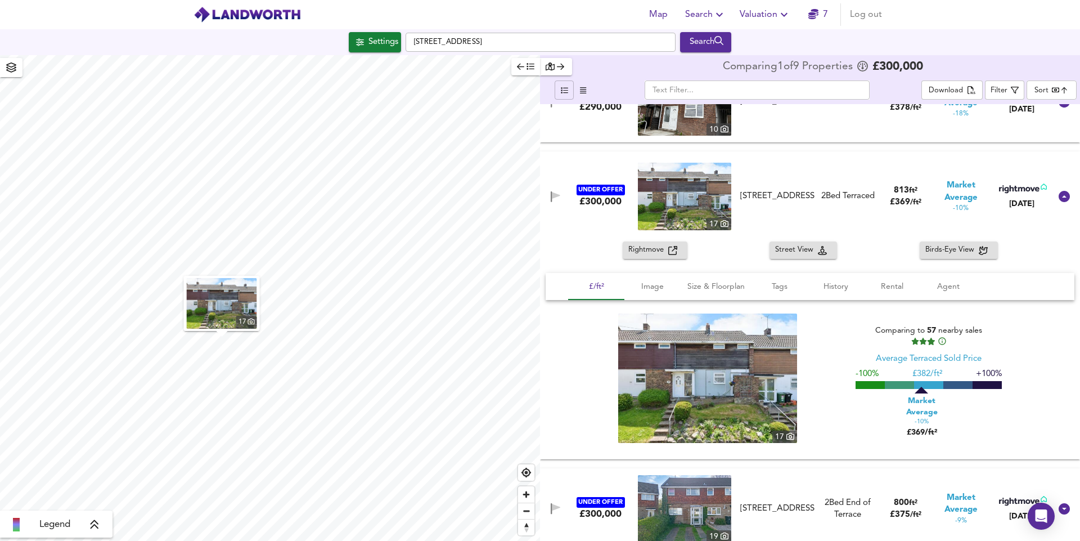
click at [1059, 197] on icon at bounding box center [1063, 196] width 13 height 13
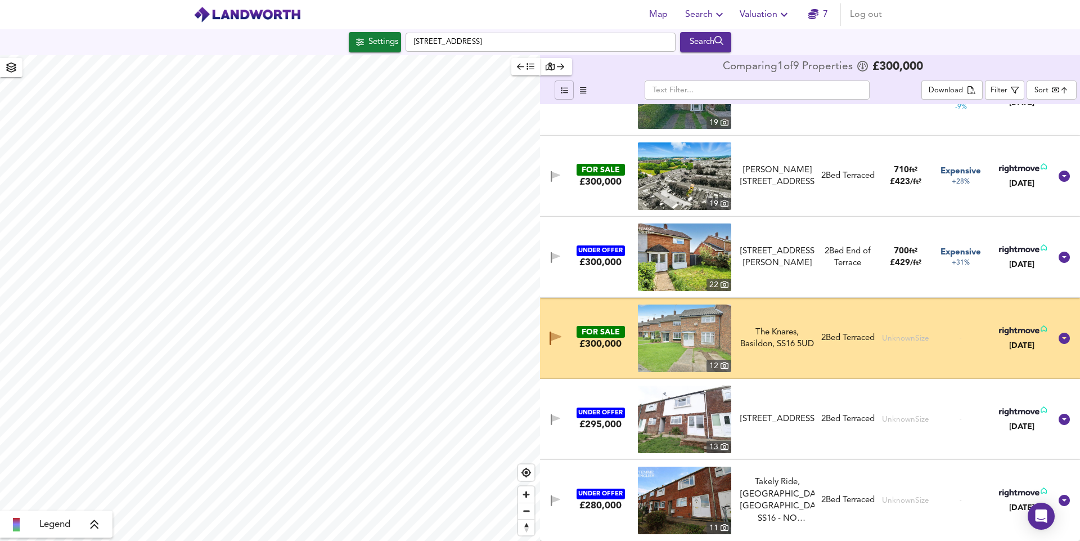
scroll to position [309, 0]
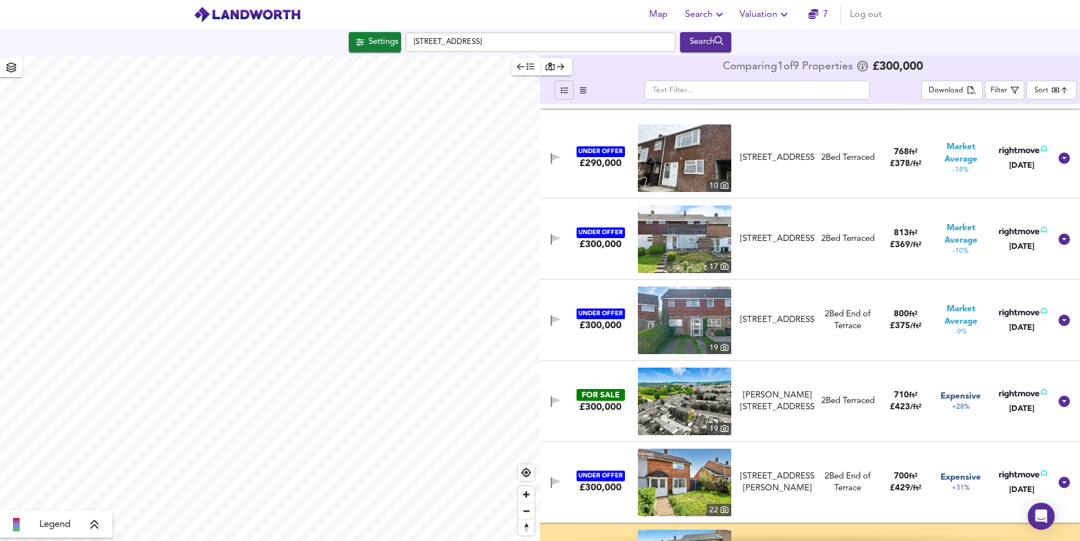
click at [954, 311] on span "Market Average" at bounding box center [961, 315] width 58 height 24
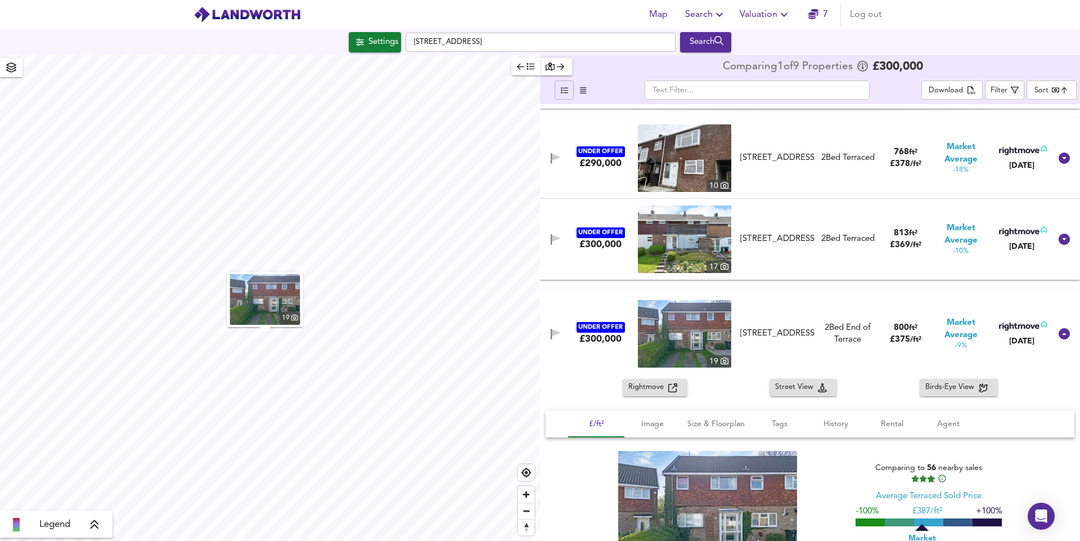
click at [800, 385] on span "Street View" at bounding box center [796, 387] width 43 height 13
click at [686, 336] on img at bounding box center [684, 333] width 93 height 67
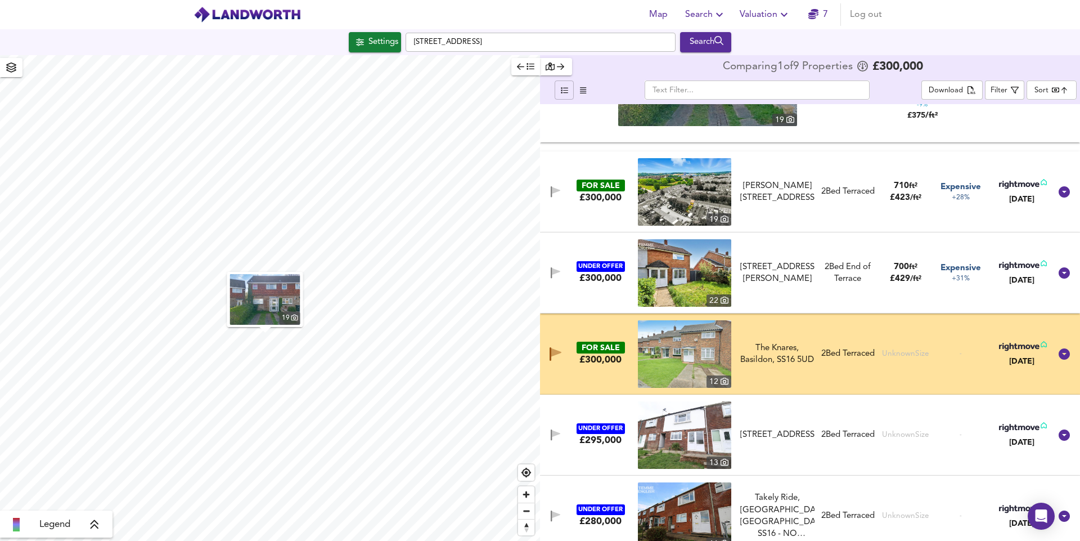
scroll to position [778, 0]
